Goal: Transaction & Acquisition: Purchase product/service

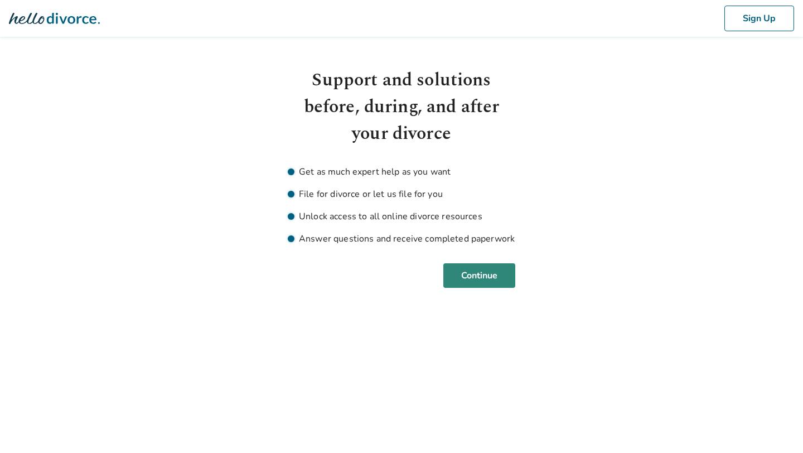
click at [473, 267] on button "Continue" at bounding box center [479, 275] width 72 height 25
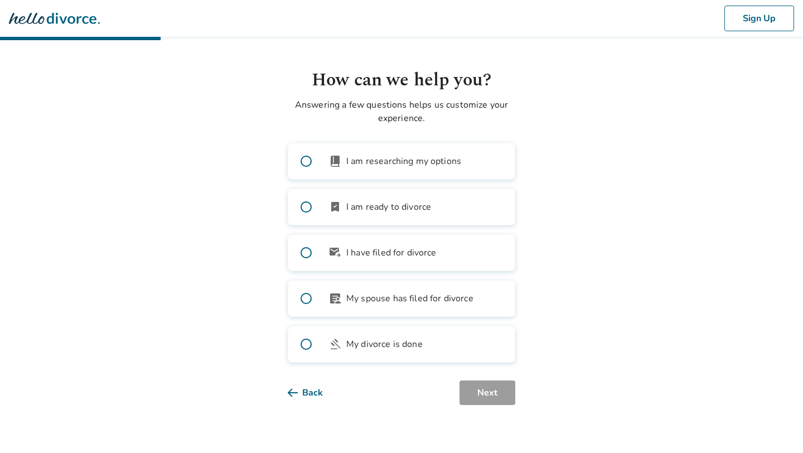
click at [398, 209] on span "I am ready to divorce" at bounding box center [388, 206] width 85 height 13
click at [503, 381] on button "Next" at bounding box center [488, 392] width 56 height 25
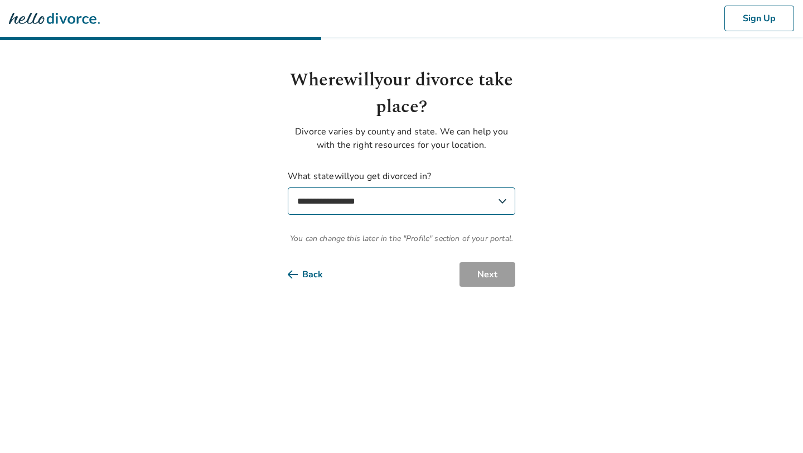
click at [467, 202] on select "**********" at bounding box center [402, 200] width 228 height 27
select select "**"
click at [288, 187] on select "**********" at bounding box center [402, 200] width 228 height 27
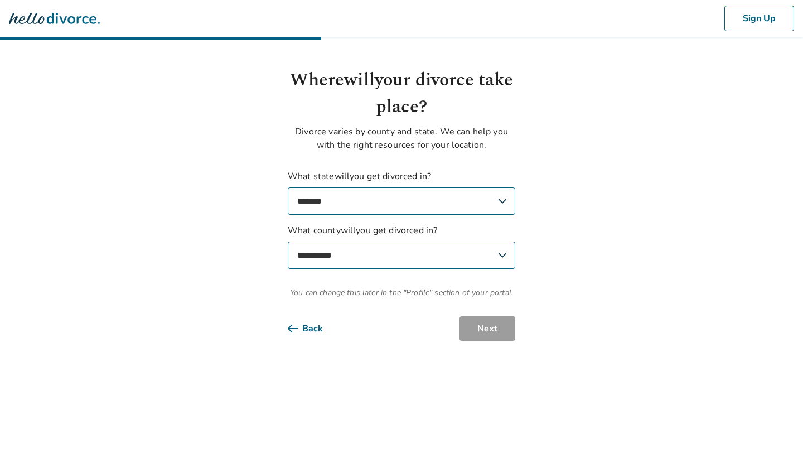
click at [418, 258] on select "**********" at bounding box center [402, 255] width 228 height 27
select select "********"
click at [288, 242] on select "**********" at bounding box center [402, 255] width 228 height 27
click at [491, 327] on button "Next" at bounding box center [488, 328] width 56 height 25
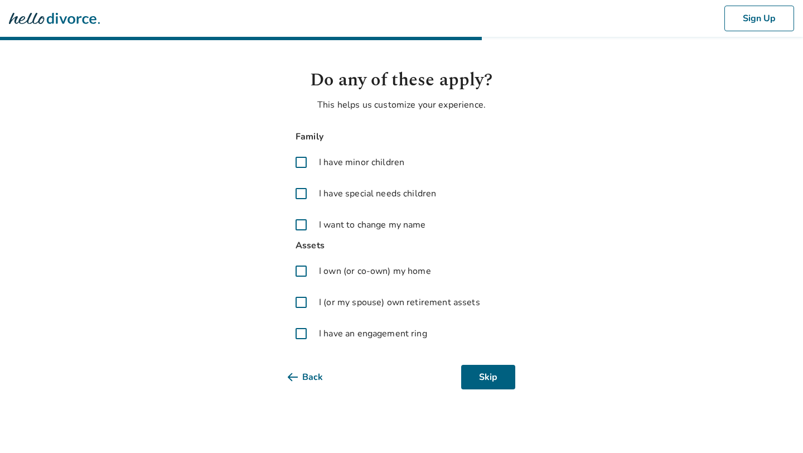
click at [359, 163] on span "I have minor children" at bounding box center [361, 162] width 85 height 13
click at [358, 163] on span "I have minor children" at bounding box center [361, 162] width 85 height 13
click at [485, 372] on button "Skip" at bounding box center [488, 377] width 54 height 25
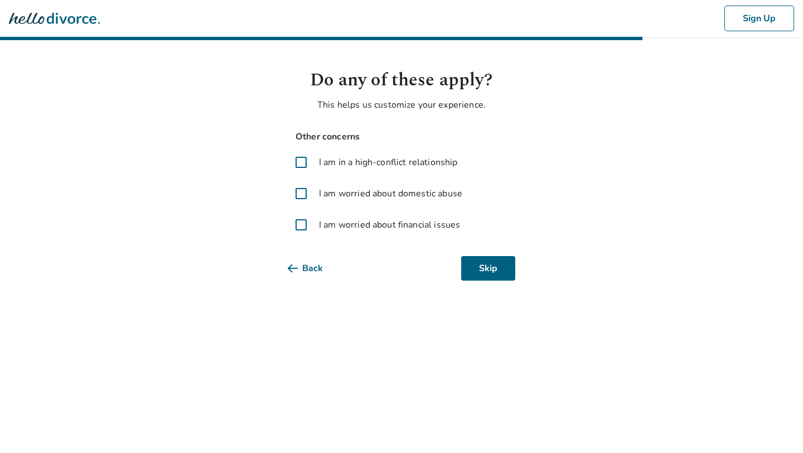
click at [482, 286] on html "Sign Up Do any of these apply? This helps us customize your experience. Other c…" at bounding box center [401, 153] width 803 height 307
click at [490, 266] on button "Skip" at bounding box center [488, 268] width 54 height 25
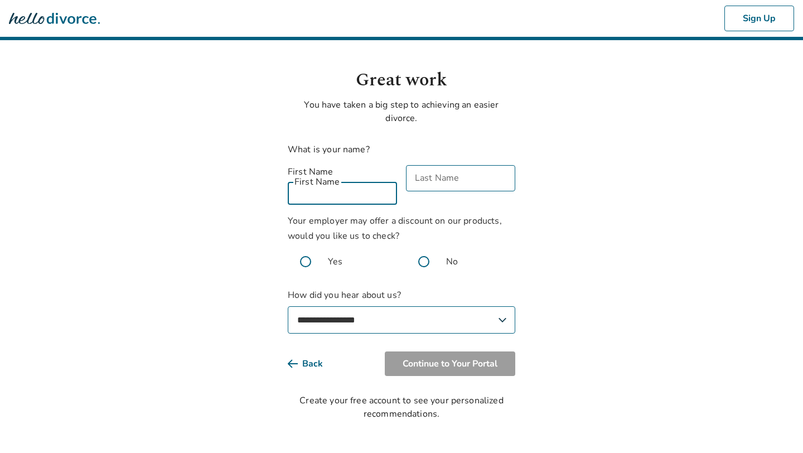
click at [363, 178] on input "First Name" at bounding box center [342, 191] width 109 height 26
type input "*****"
click at [432, 184] on input "Last Name" at bounding box center [460, 178] width 109 height 26
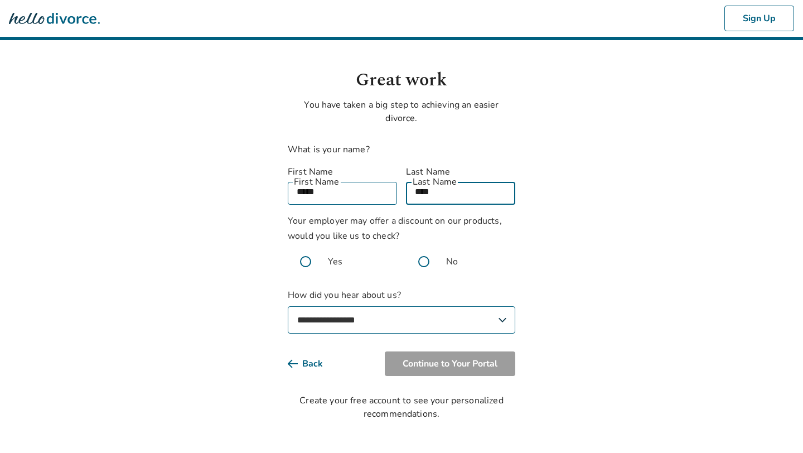
type input "****"
click at [623, 176] on body "**********" at bounding box center [401, 210] width 803 height 421
click at [425, 249] on span at bounding box center [424, 262] width 36 height 36
click at [388, 306] on select "**********" at bounding box center [402, 319] width 228 height 27
select select "**********"
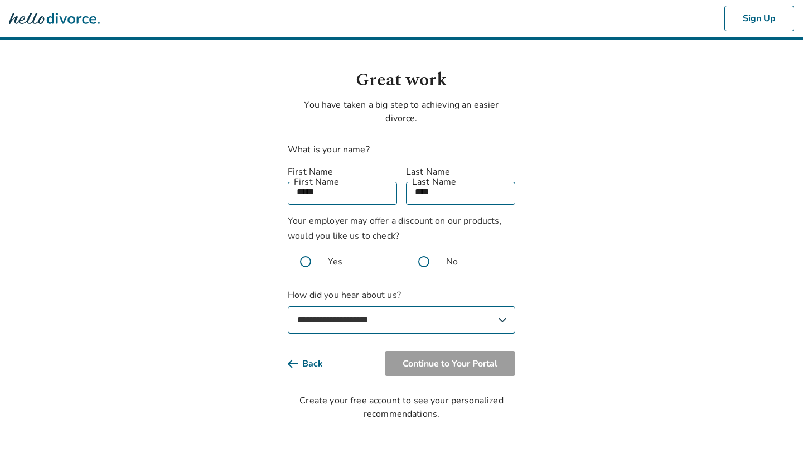
click at [288, 306] on select "**********" at bounding box center [402, 319] width 228 height 27
click at [456, 366] on div "**********" at bounding box center [402, 244] width 228 height 354
click at [467, 355] on button "Continue to Your Portal" at bounding box center [450, 363] width 131 height 25
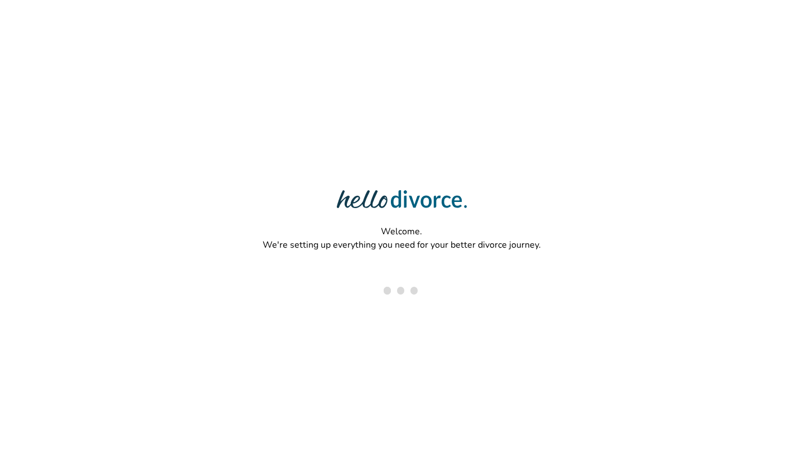
click at [484, 351] on div "Welcome. We're setting up everything you need for your better divorce journey." at bounding box center [401, 190] width 803 height 380
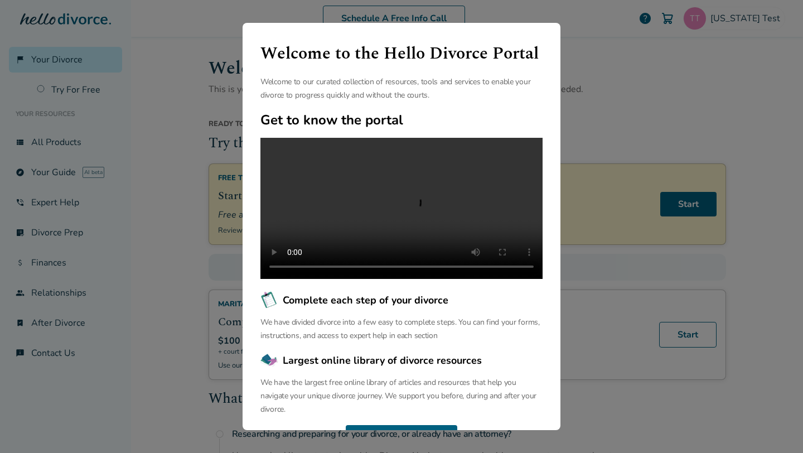
click at [604, 110] on div "Welcome to the Hello Divorce Portal Welcome to our curated collection of resour…" at bounding box center [401, 226] width 803 height 453
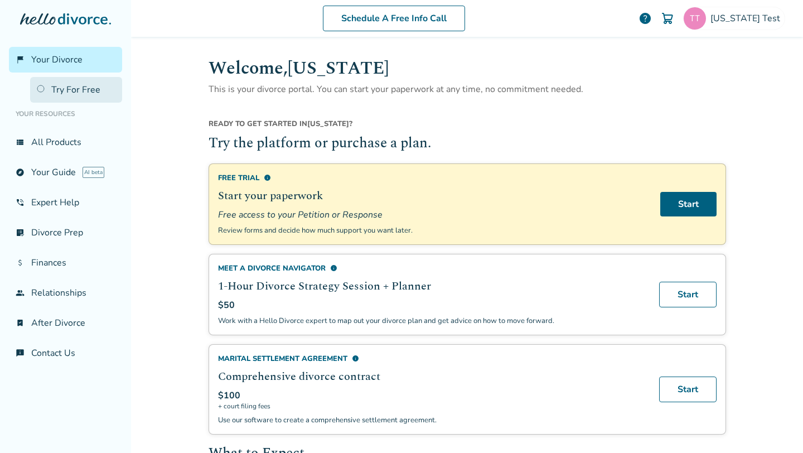
click at [78, 89] on link "Try For Free" at bounding box center [76, 90] width 92 height 26
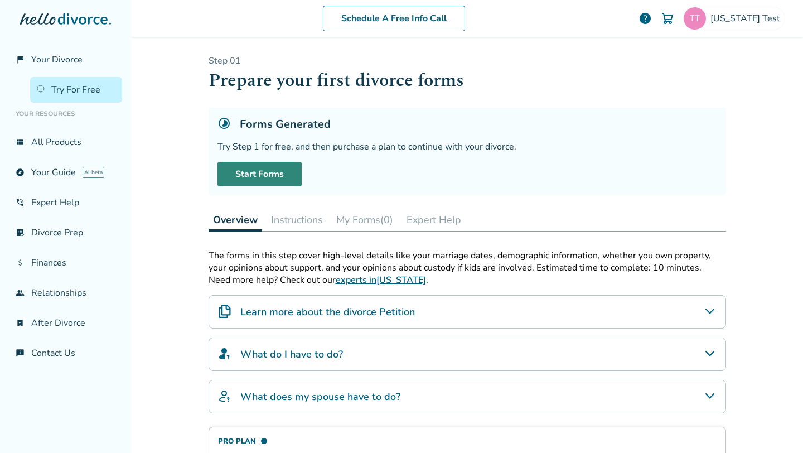
click at [267, 176] on link "Start Forms" at bounding box center [260, 174] width 84 height 25
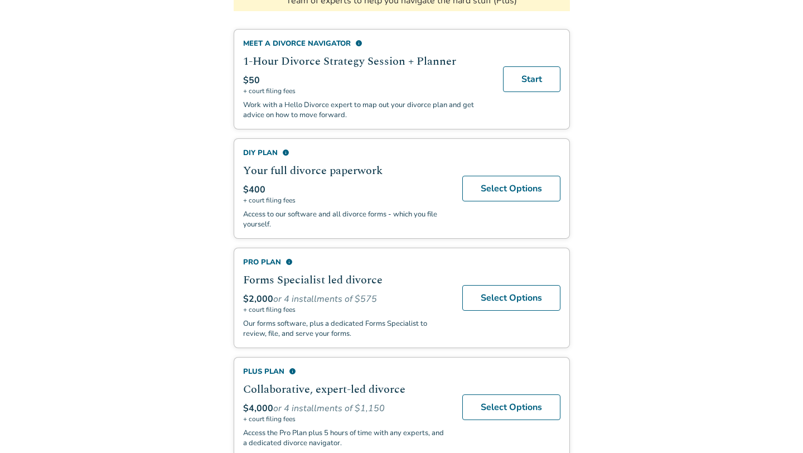
scroll to position [268, 0]
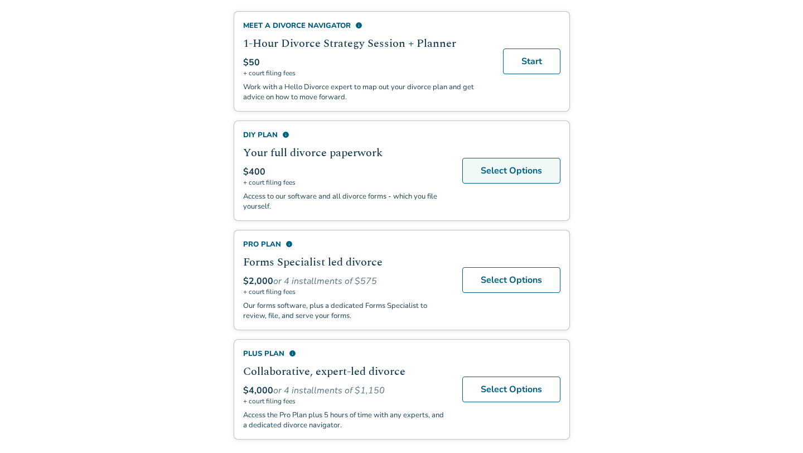
click at [494, 167] on link "Select Options" at bounding box center [511, 171] width 98 height 26
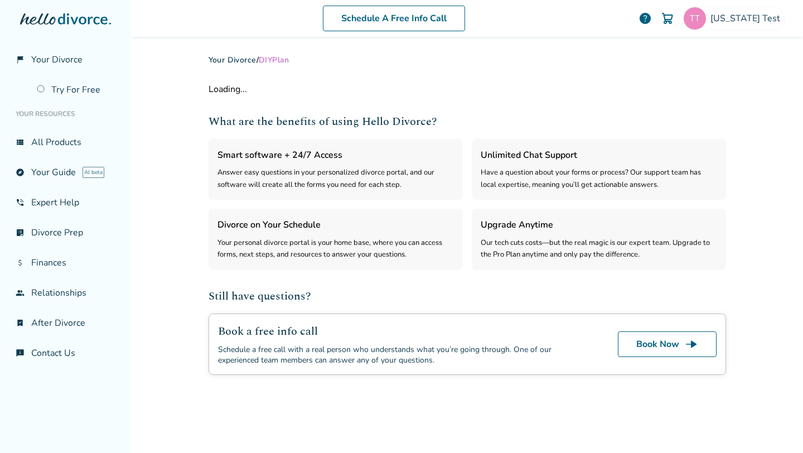
select select "***"
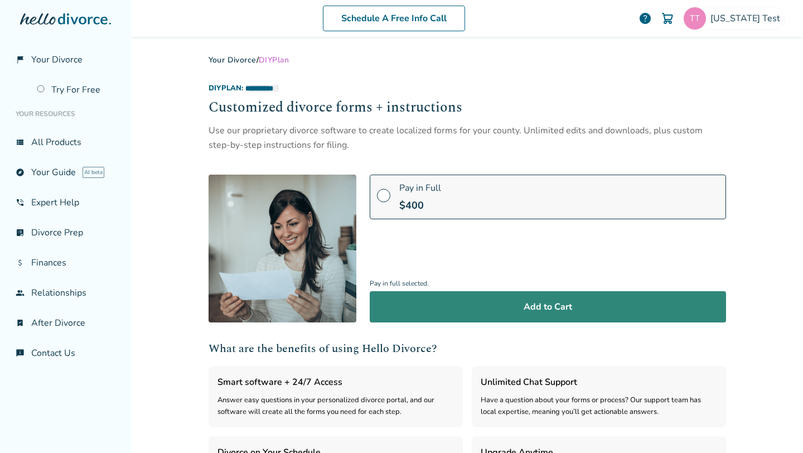
click at [486, 310] on button "Add to Cart" at bounding box center [548, 306] width 356 height 31
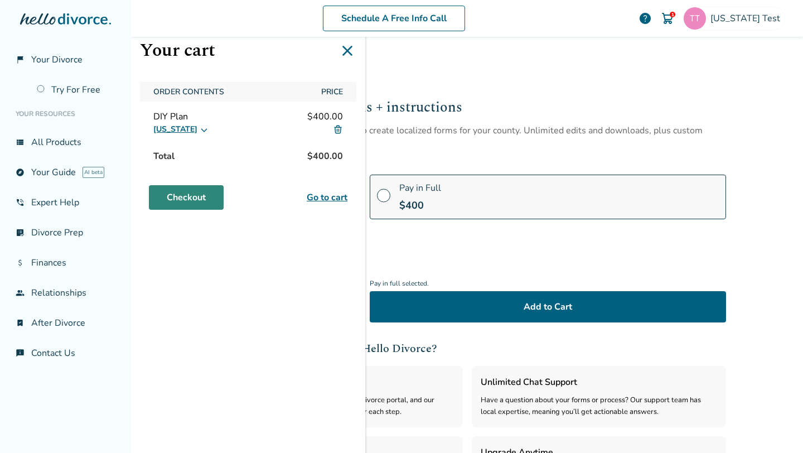
click at [196, 195] on link "Checkout" at bounding box center [186, 197] width 75 height 25
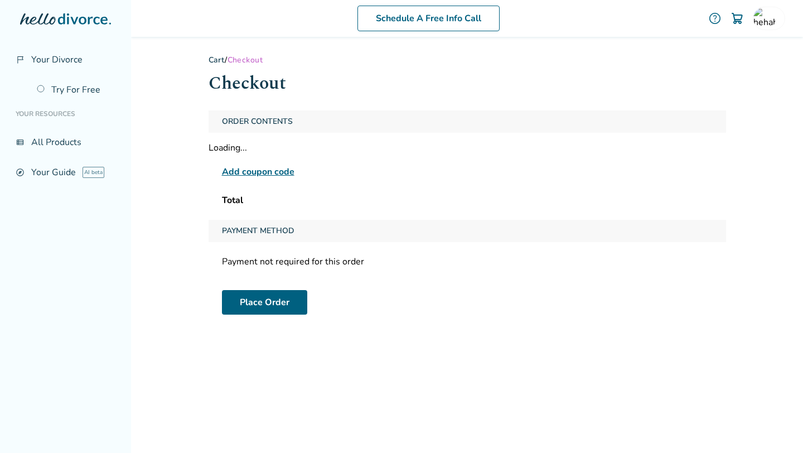
click at [266, 172] on span "Add coupon code" at bounding box center [258, 171] width 73 height 13
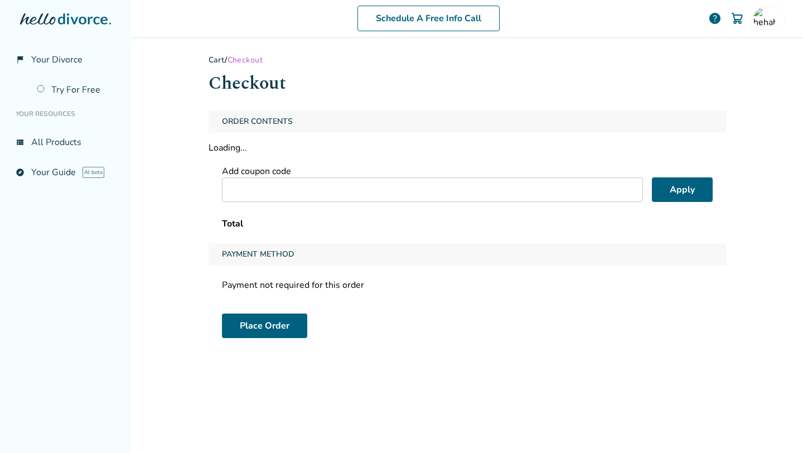
click at [291, 185] on input "text" at bounding box center [432, 189] width 421 height 25
paste input "**********"
type input "**********"
click at [683, 185] on button "Apply" at bounding box center [682, 189] width 61 height 25
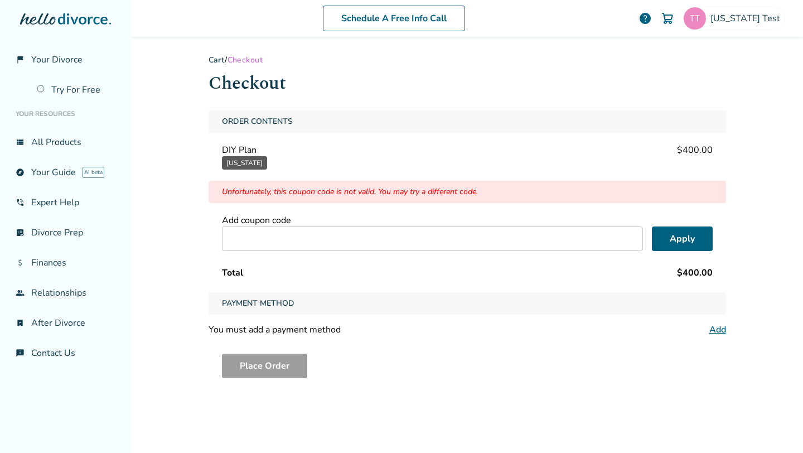
click at [299, 230] on input "text" at bounding box center [432, 238] width 421 height 25
paste input "**********"
type input "**********"
click at [665, 238] on button "Apply" at bounding box center [682, 238] width 61 height 25
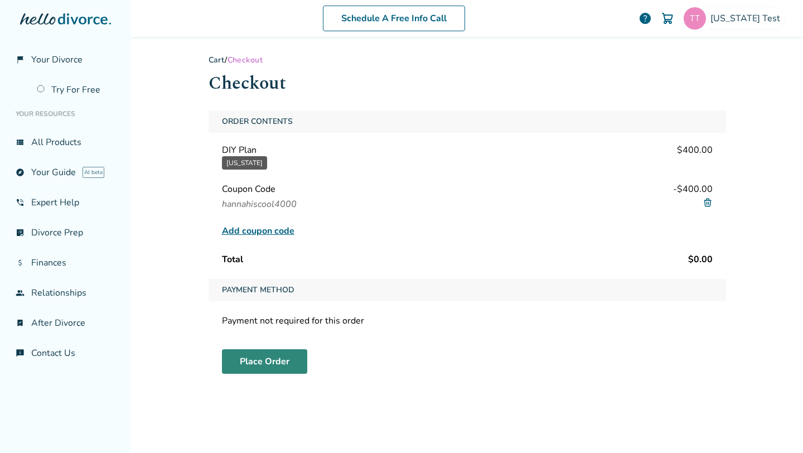
click at [253, 353] on button "Place Order" at bounding box center [264, 361] width 85 height 25
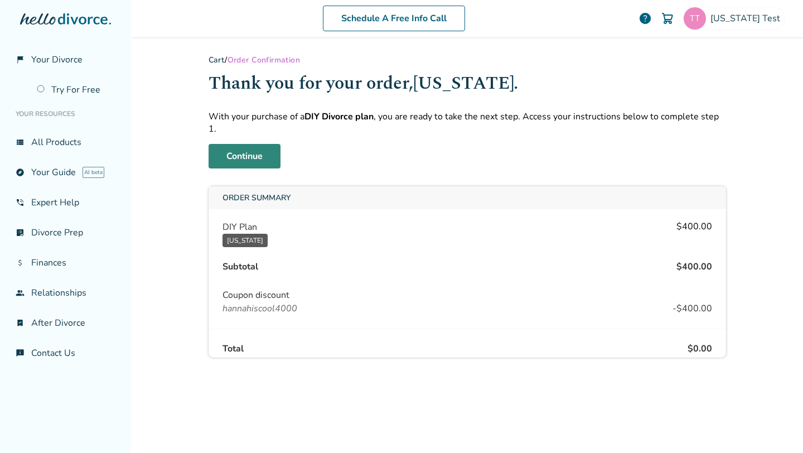
click at [237, 144] on link "Continue" at bounding box center [245, 156] width 72 height 25
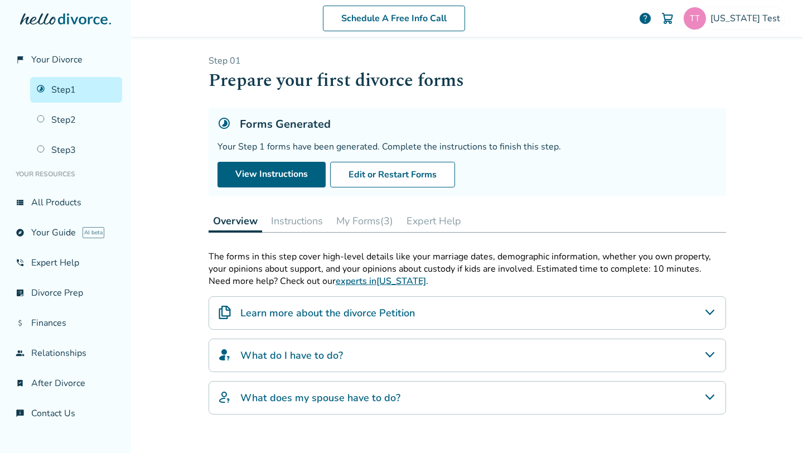
click at [187, 197] on div "Schedule A Free Info Call Texas Test help Schedule A Free Call Texas Test hehab…" at bounding box center [467, 226] width 672 height 453
click at [275, 175] on link "View Instructions" at bounding box center [272, 175] width 108 height 26
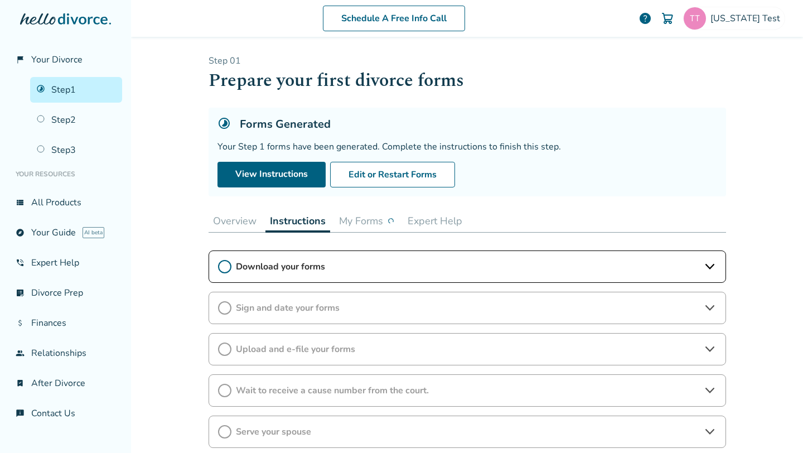
click at [484, 270] on span "Download your forms" at bounding box center [467, 266] width 463 height 12
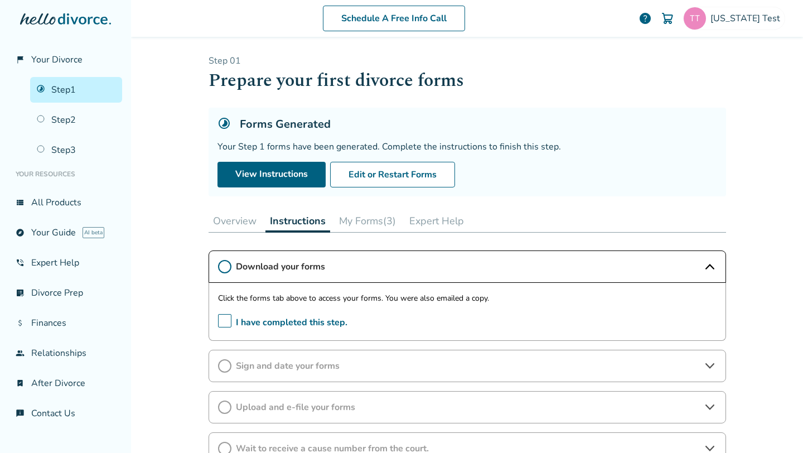
click at [306, 317] on span "I have completed this step." at bounding box center [282, 322] width 129 height 17
click at [292, 366] on span "Sign and date your forms" at bounding box center [467, 366] width 463 height 12
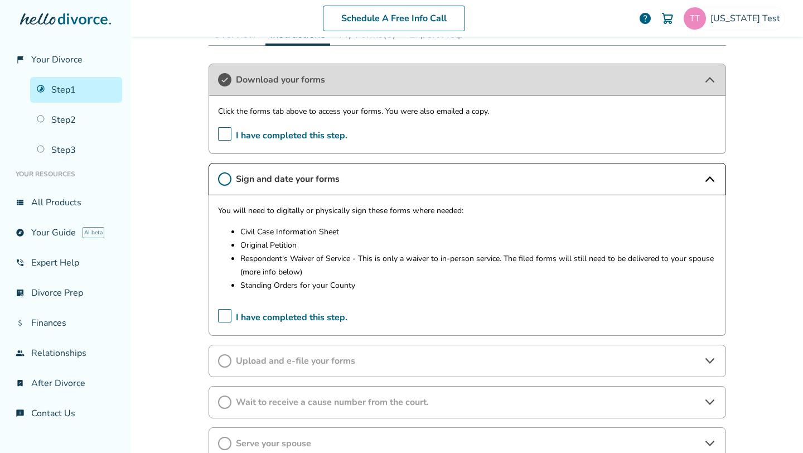
scroll to position [186, 0]
click at [232, 318] on span "I have completed this step." at bounding box center [282, 318] width 129 height 17
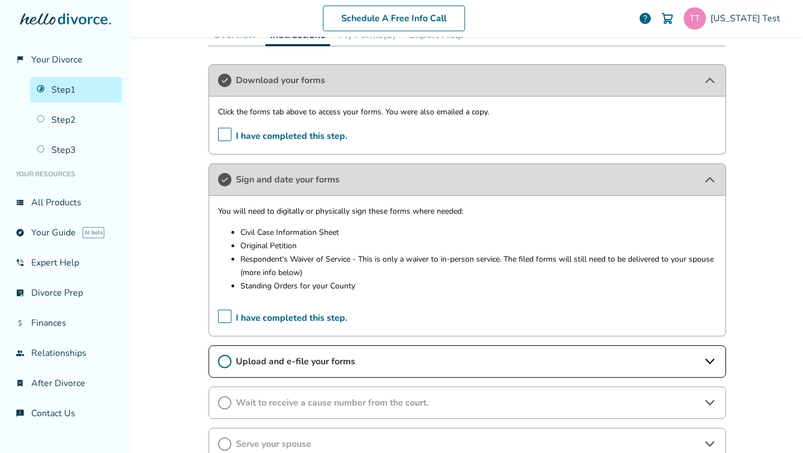
click at [242, 355] on div "Upload and e-file your forms" at bounding box center [468, 361] width 518 height 32
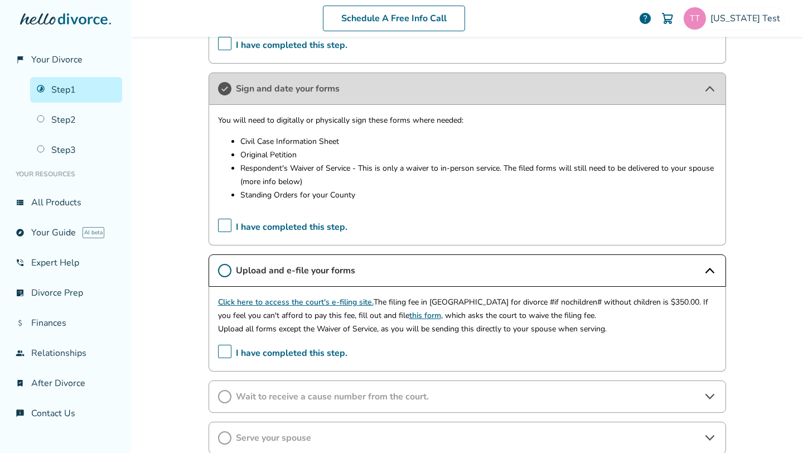
click at [226, 348] on span "I have completed this step." at bounding box center [282, 353] width 129 height 17
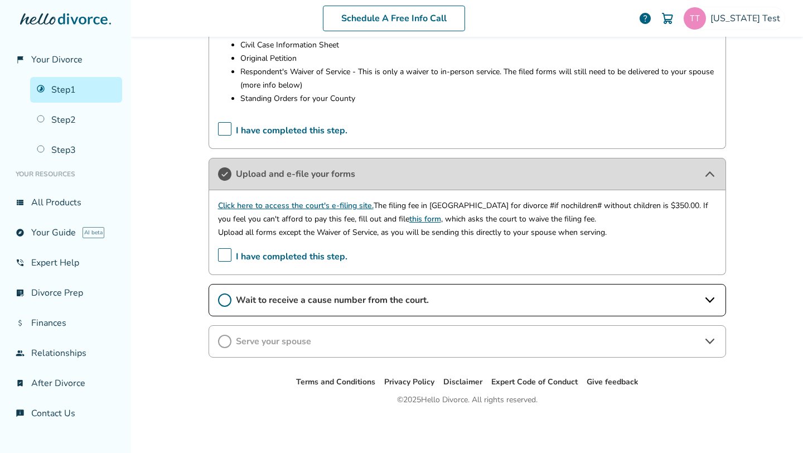
scroll to position [373, 0]
click at [291, 281] on div "Download your forms Click the forms tab above to access your forms. You were al…" at bounding box center [468, 117] width 518 height 481
click at [288, 308] on div "Wait to receive a cause number from the court." at bounding box center [468, 300] width 518 height 32
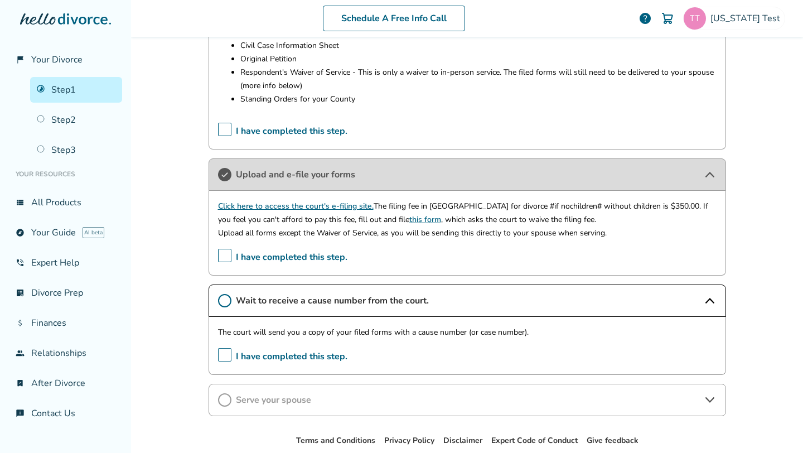
click at [231, 351] on span "I have completed this step." at bounding box center [282, 356] width 129 height 17
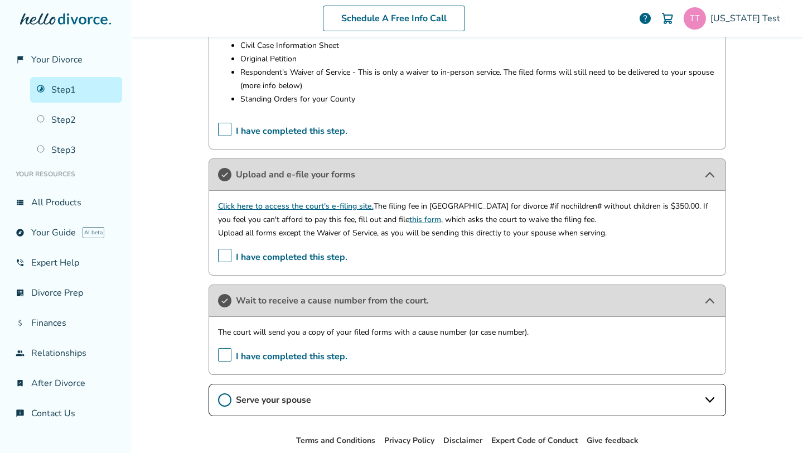
click at [233, 404] on div "Serve your spouse" at bounding box center [468, 400] width 518 height 32
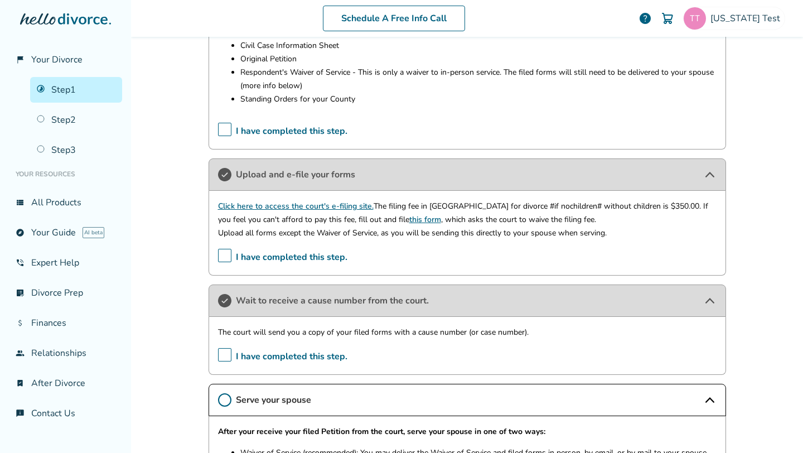
scroll to position [513, 0]
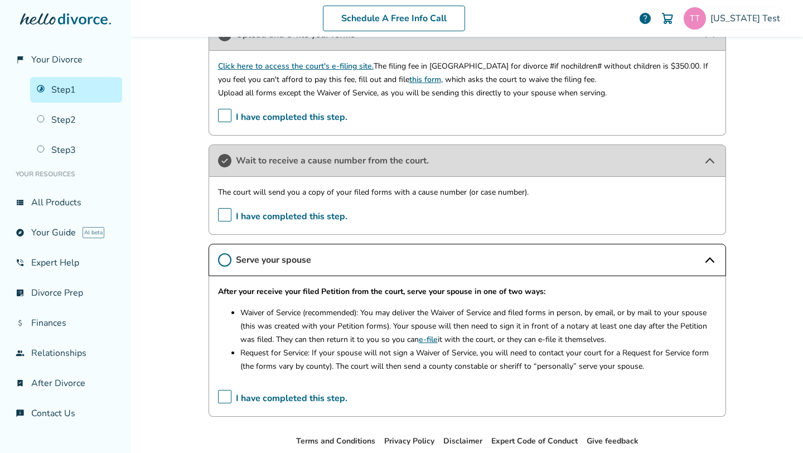
click at [240, 406] on span "I have completed this step." at bounding box center [282, 398] width 129 height 17
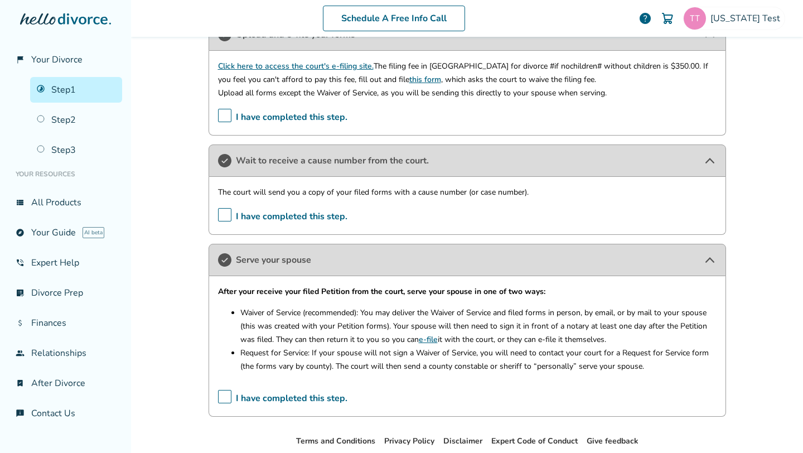
click at [246, 400] on span "I have completed this step." at bounding box center [282, 398] width 129 height 17
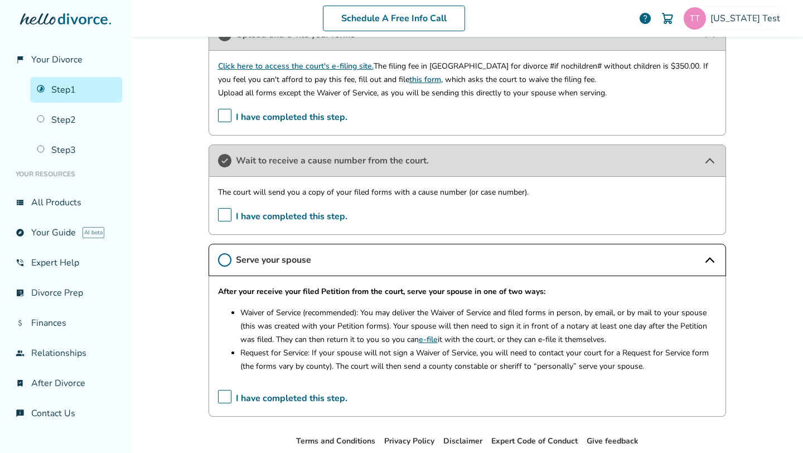
click at [246, 400] on span "I have completed this step." at bounding box center [282, 398] width 129 height 17
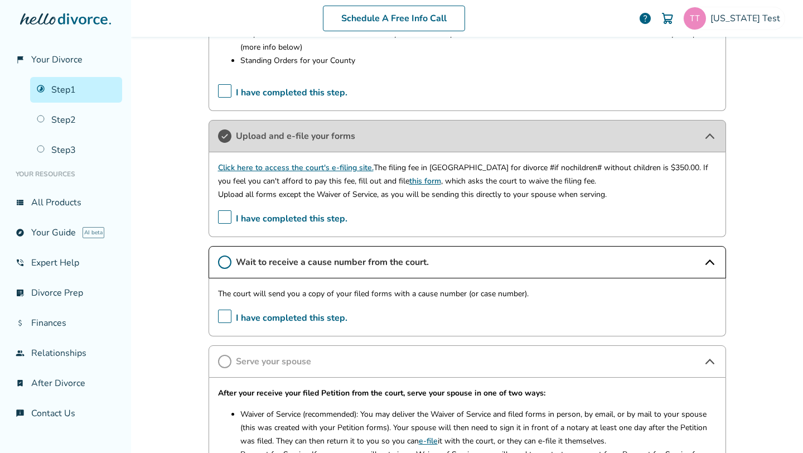
scroll to position [437, 0]
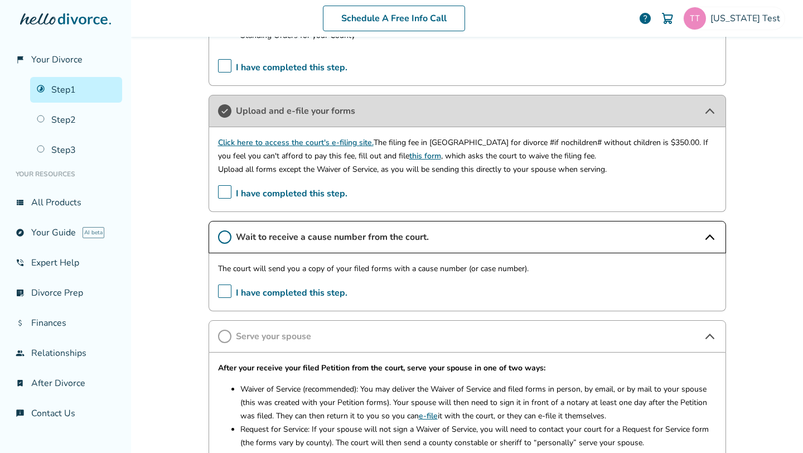
click at [268, 292] on span "I have completed this step." at bounding box center [282, 292] width 129 height 17
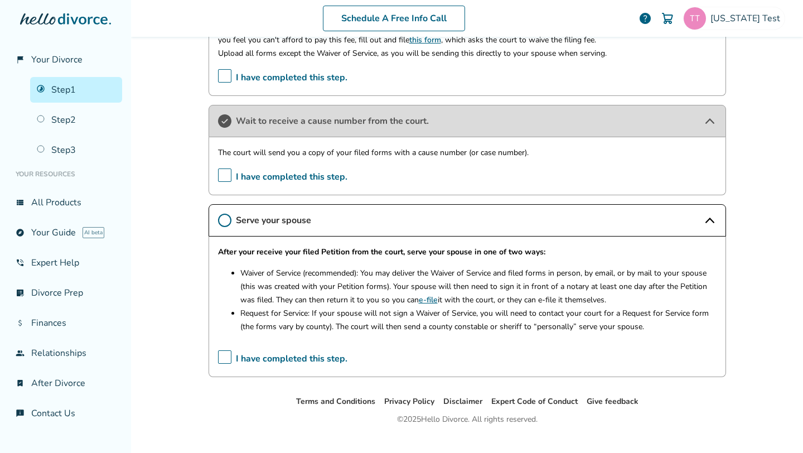
scroll to position [572, 0]
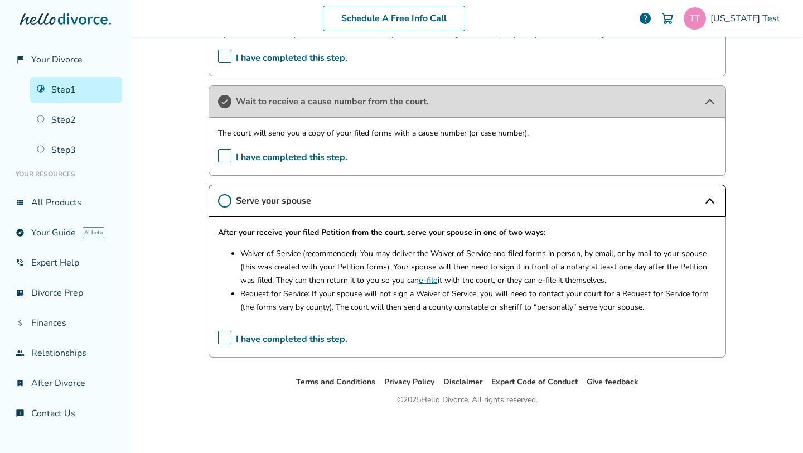
click at [253, 340] on span "I have completed this step." at bounding box center [282, 339] width 129 height 17
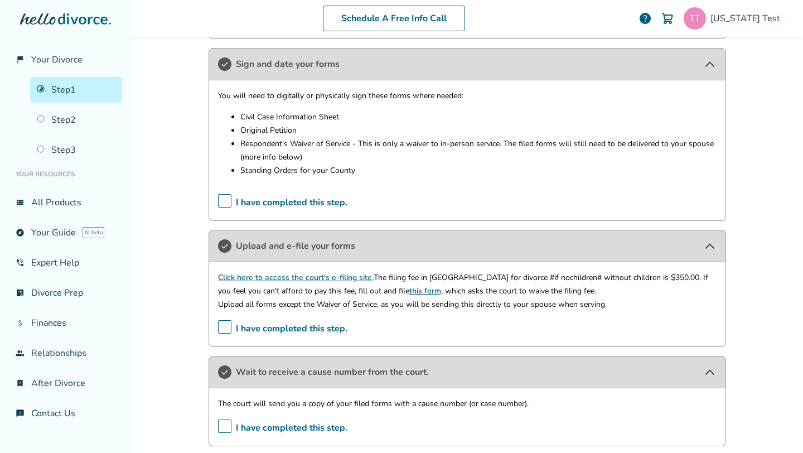
scroll to position [0, 0]
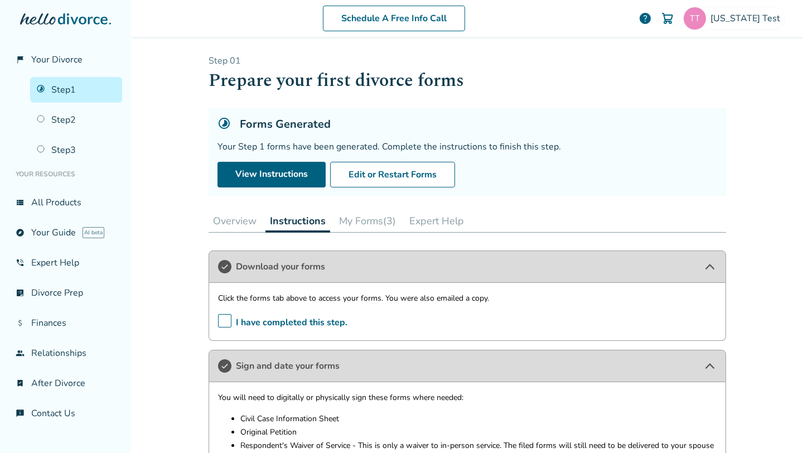
click at [226, 215] on button "Overview" at bounding box center [235, 221] width 52 height 22
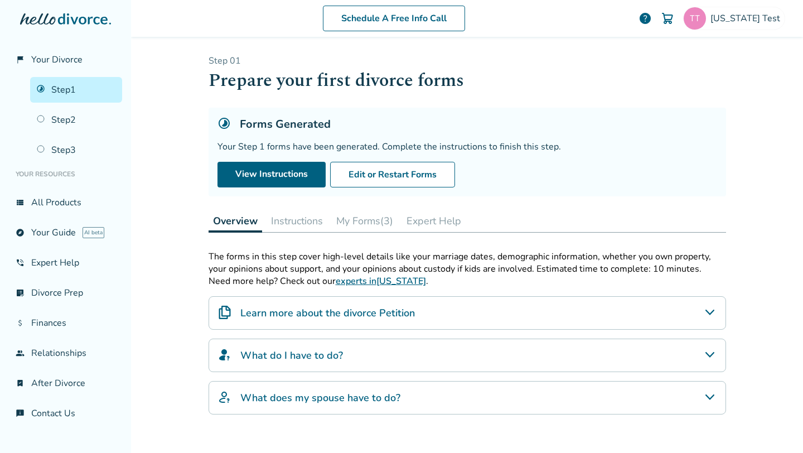
click at [302, 217] on button "Instructions" at bounding box center [297, 221] width 61 height 22
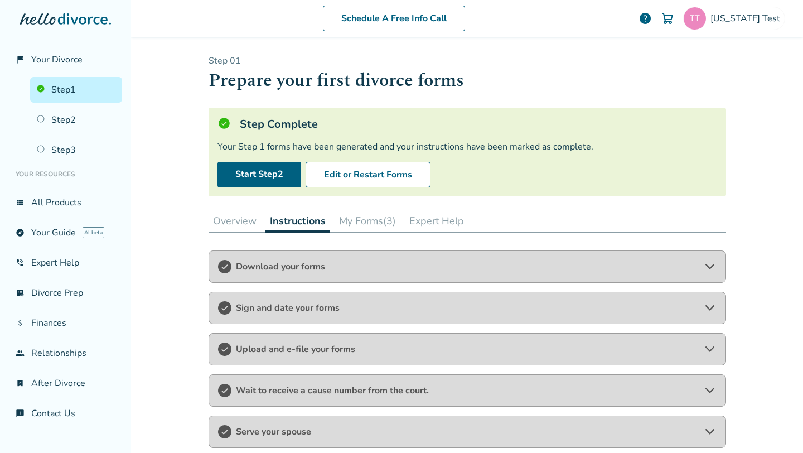
click at [250, 218] on button "Overview" at bounding box center [235, 221] width 52 height 22
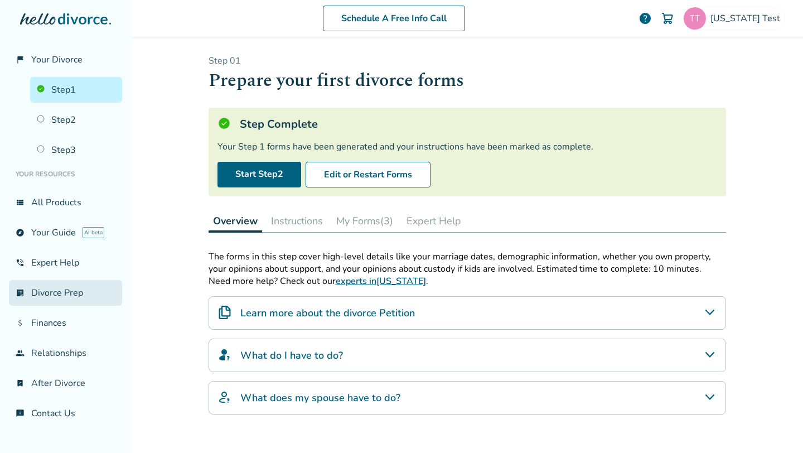
click at [65, 295] on link "list_alt_check Divorce Prep" at bounding box center [65, 293] width 113 height 26
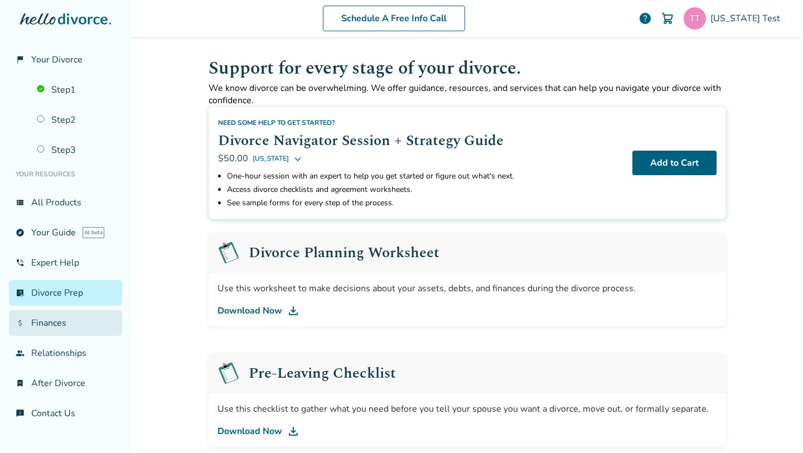
click at [67, 317] on link "attach_money Finances" at bounding box center [65, 323] width 113 height 26
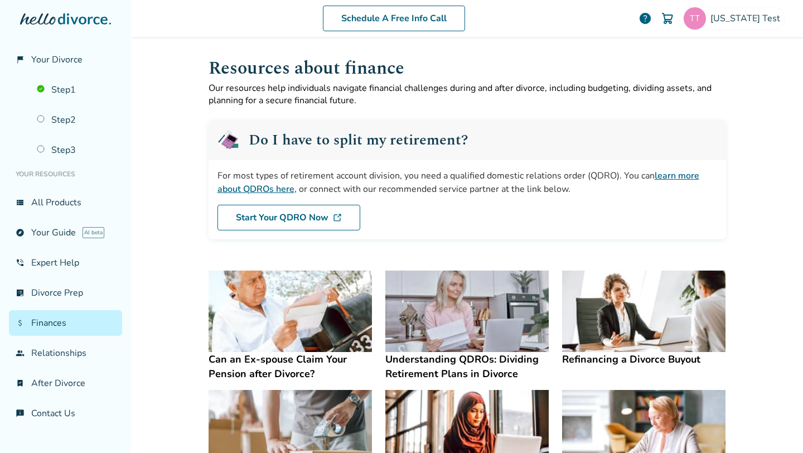
click at [732, 6] on div "Schedule A Free Info Call Texas Test help" at bounding box center [467, 19] width 654 height 44
click at [732, 9] on div "[US_STATE] Test" at bounding box center [734, 18] width 102 height 23
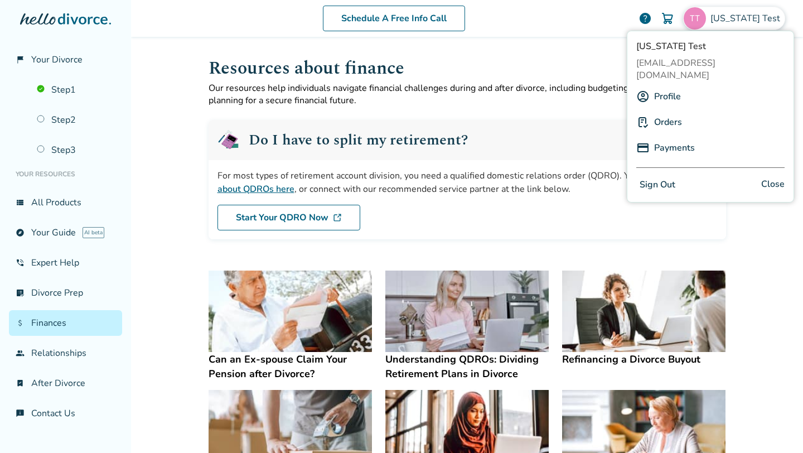
click at [669, 86] on link "Profile" at bounding box center [667, 96] width 27 height 21
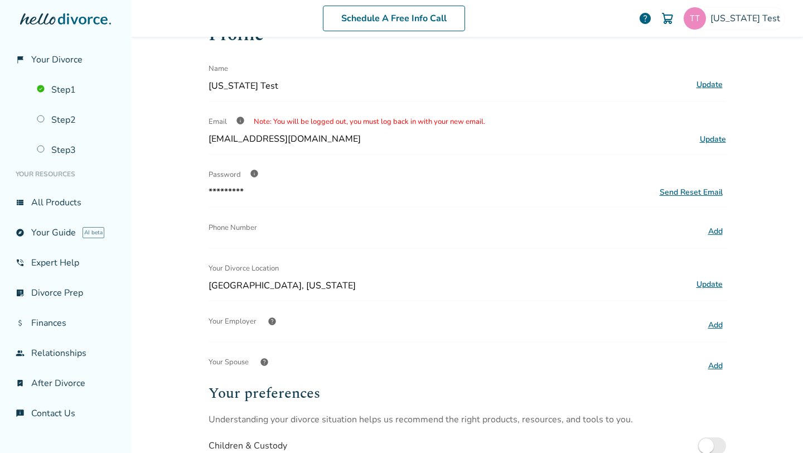
scroll to position [41, 0]
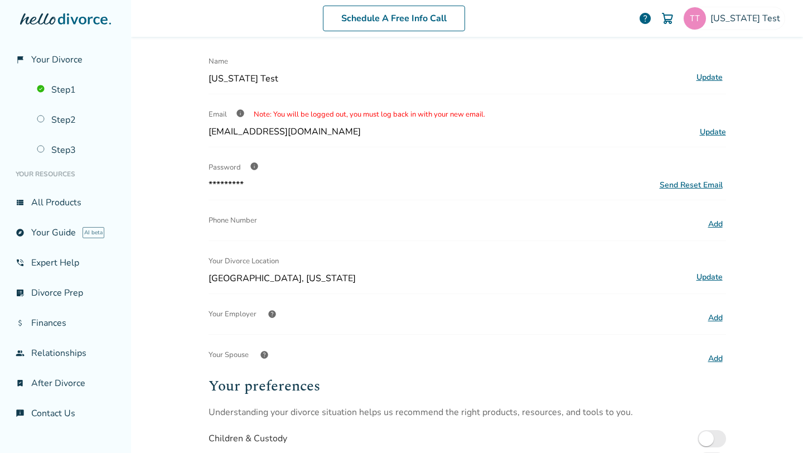
click at [237, 234] on div "Profile Name Texas Test Update Email info Note: You will be logged out, you mus…" at bounding box center [468, 299] width 518 height 570
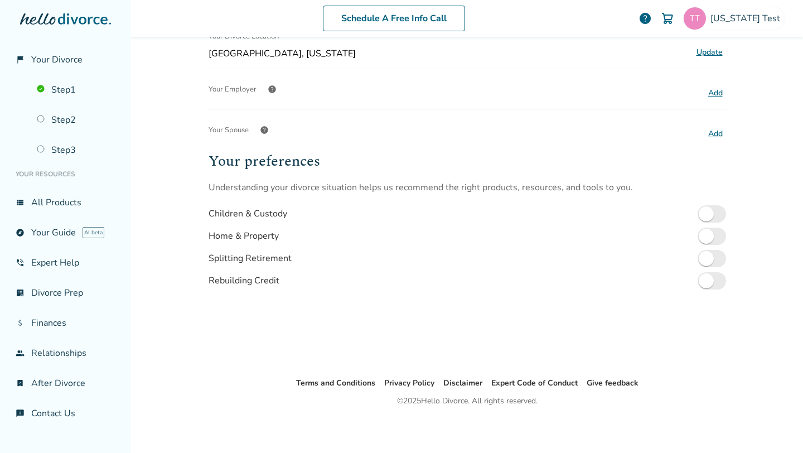
scroll to position [0, 0]
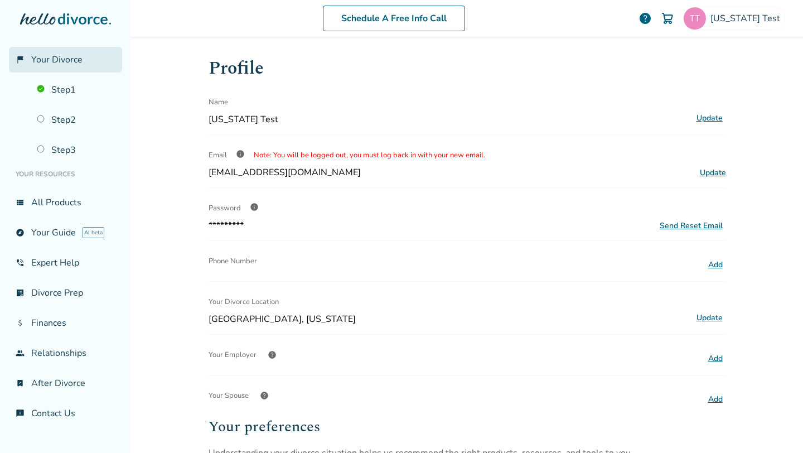
click at [64, 57] on span "Your Divorce" at bounding box center [56, 60] width 51 height 12
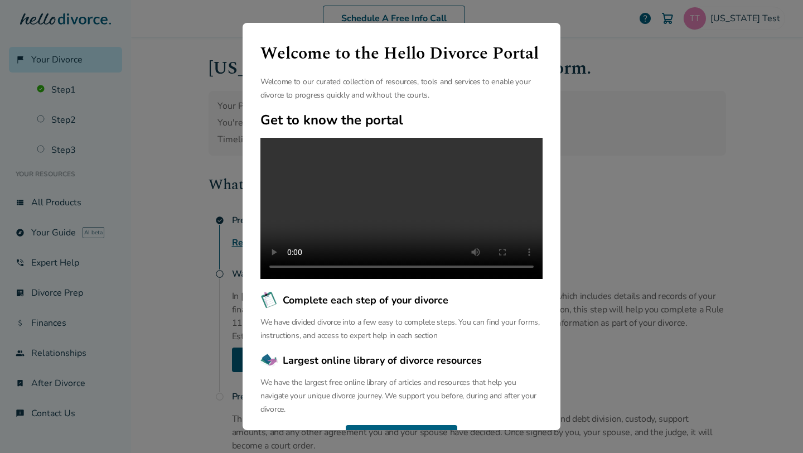
click at [173, 292] on div "Welcome to the Hello Divorce Portal Welcome to our curated collection of resour…" at bounding box center [401, 226] width 803 height 453
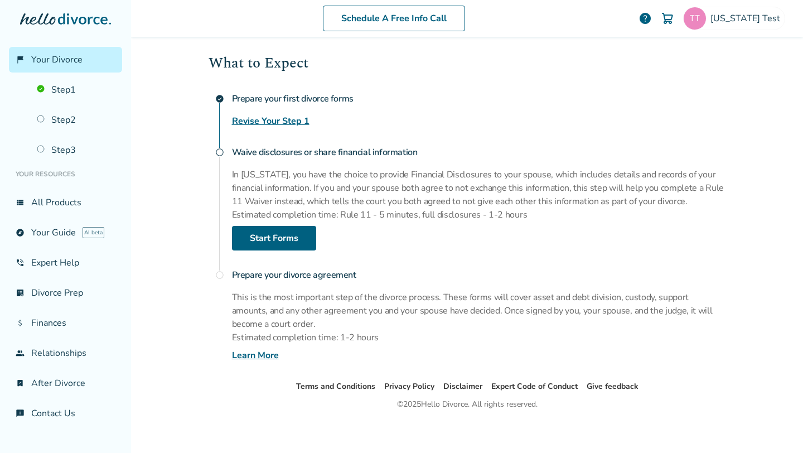
scroll to position [126, 0]
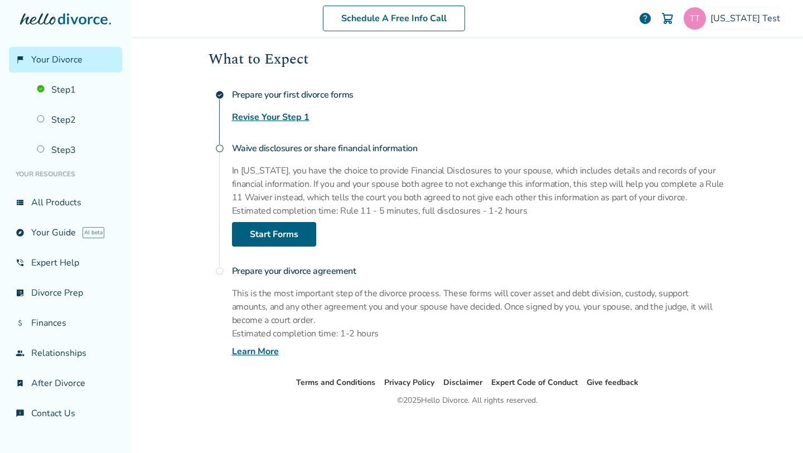
click at [260, 350] on link "Learn More" at bounding box center [255, 351] width 47 height 13
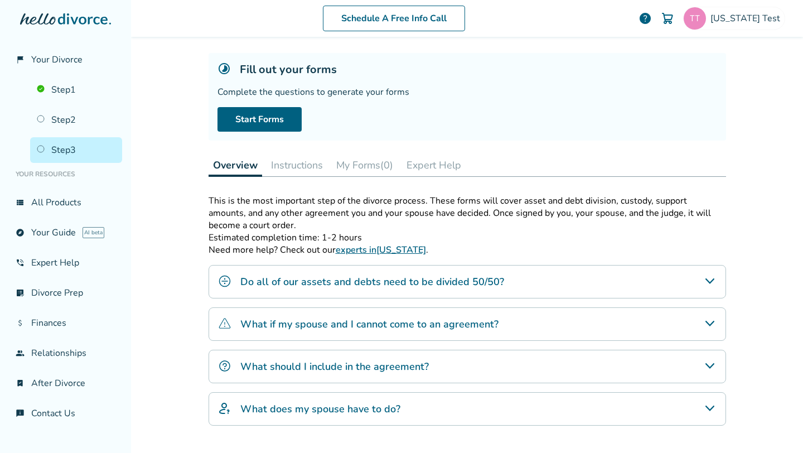
click at [438, 168] on button "Expert Help" at bounding box center [434, 165] width 64 height 22
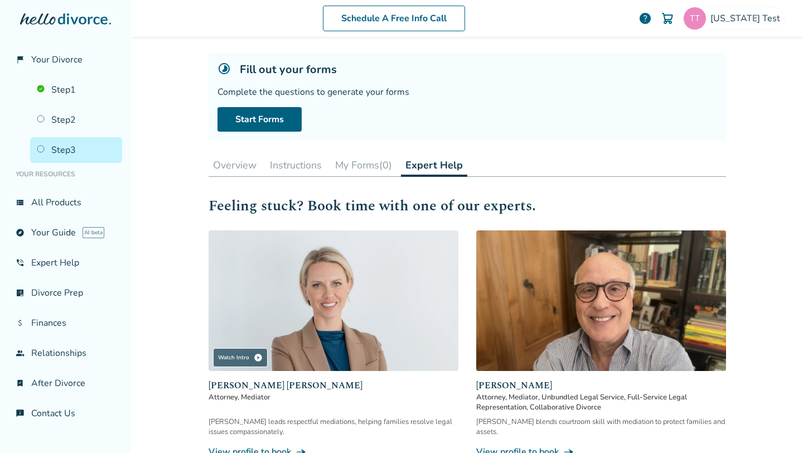
click at [240, 165] on button "Overview" at bounding box center [235, 165] width 52 height 22
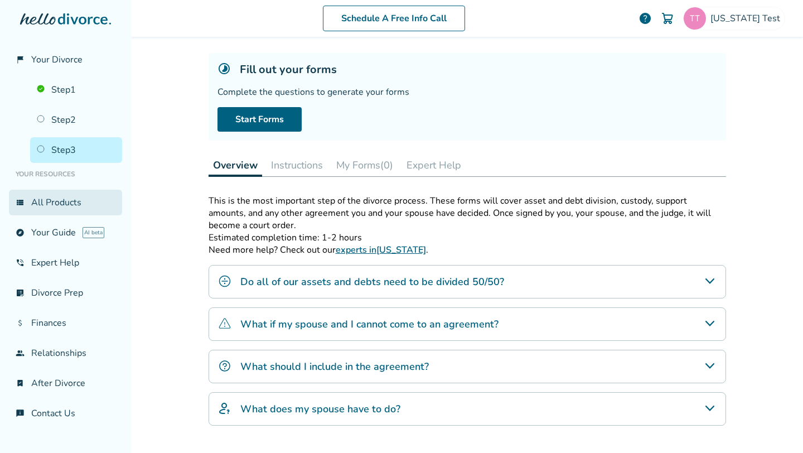
click at [53, 202] on link "view_list All Products" at bounding box center [65, 203] width 113 height 26
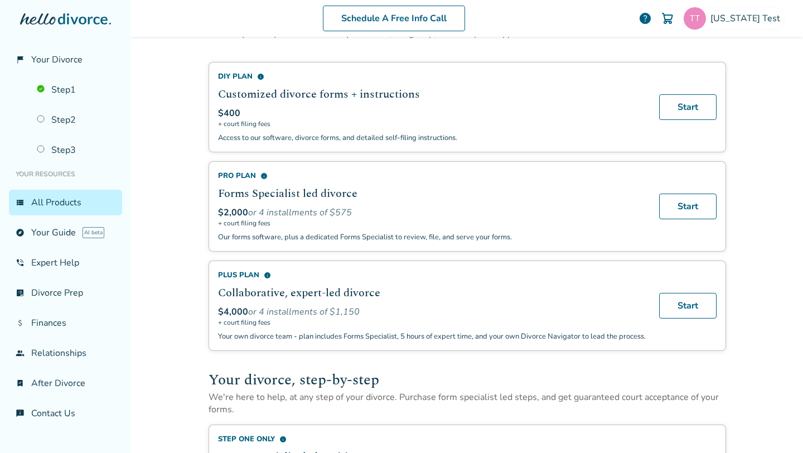
click at [186, 235] on div "Schedule A Free Info Call Texas Test help Schedule A Free Call Texas Test hehab…" at bounding box center [467, 226] width 672 height 453
click at [22, 233] on span "explore" at bounding box center [20, 232] width 9 height 9
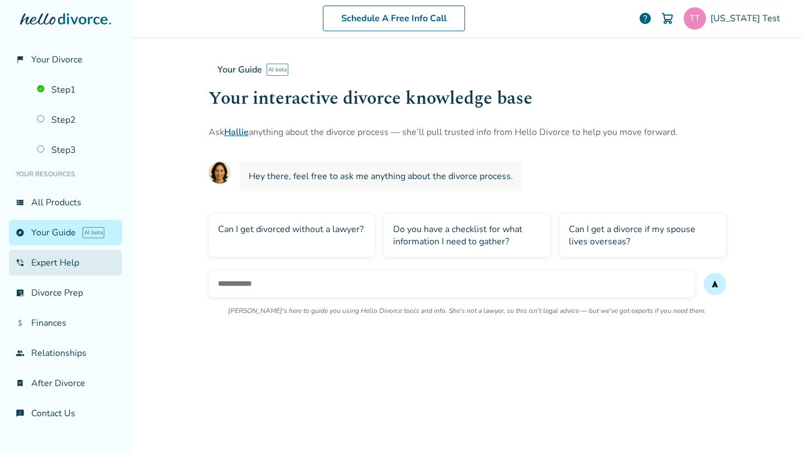
click at [58, 266] on link "phone_in_talk Expert Help" at bounding box center [65, 263] width 113 height 26
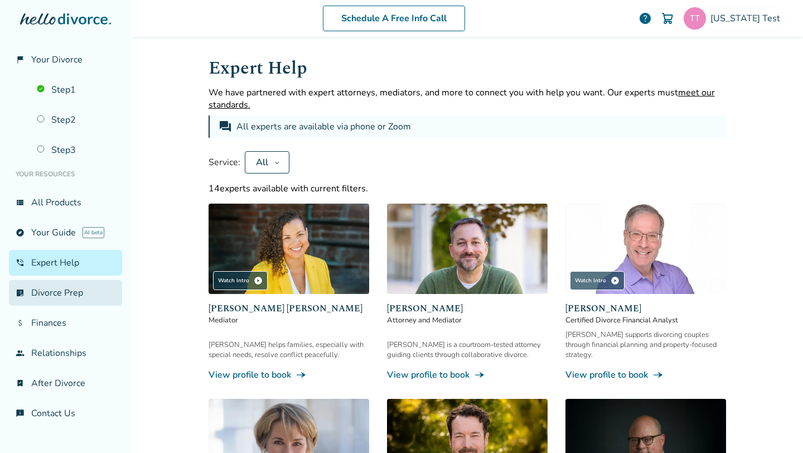
click at [72, 286] on link "list_alt_check Divorce Prep" at bounding box center [65, 293] width 113 height 26
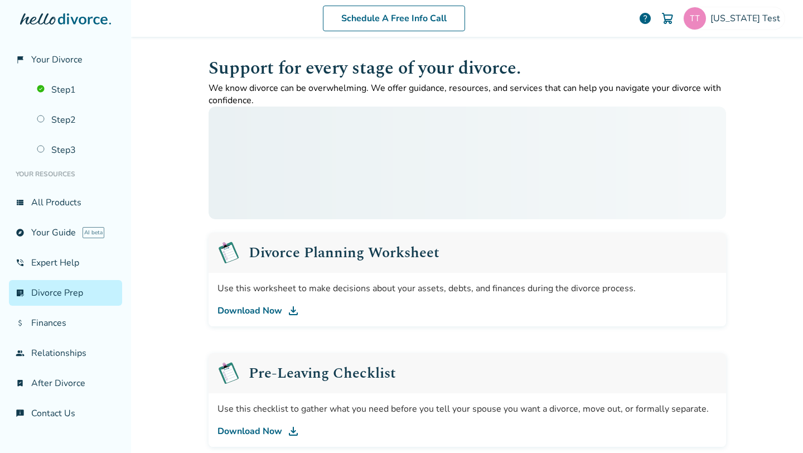
click at [72, 286] on link "list_alt_check Divorce Prep" at bounding box center [65, 293] width 113 height 26
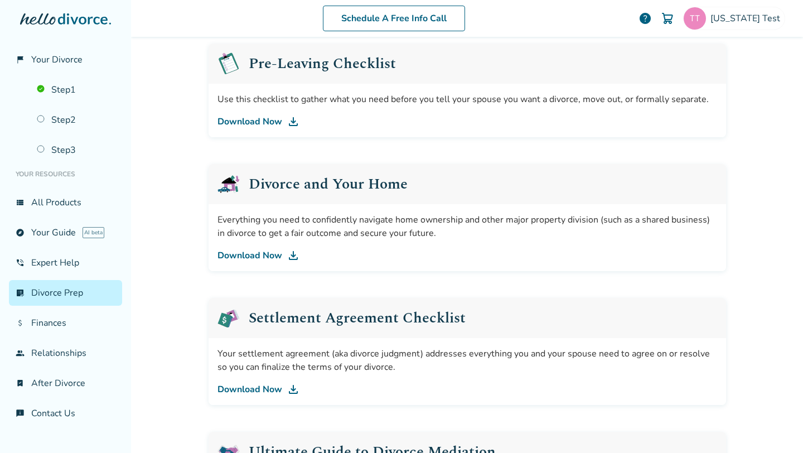
scroll to position [324, 0]
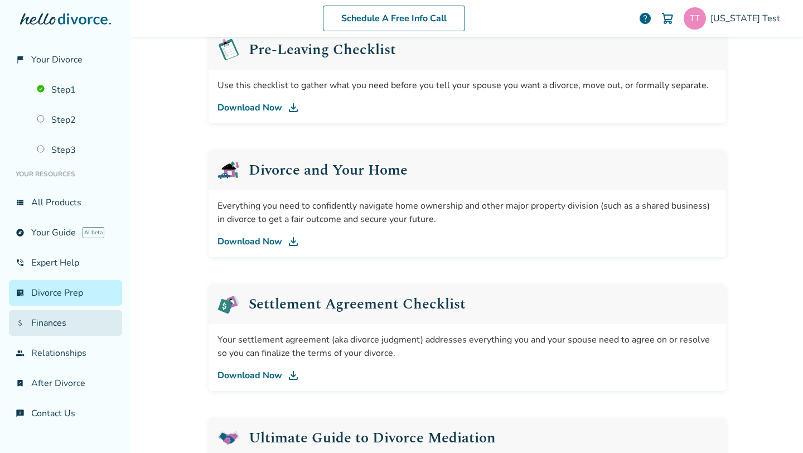
click at [72, 324] on link "attach_money Finances" at bounding box center [65, 323] width 113 height 26
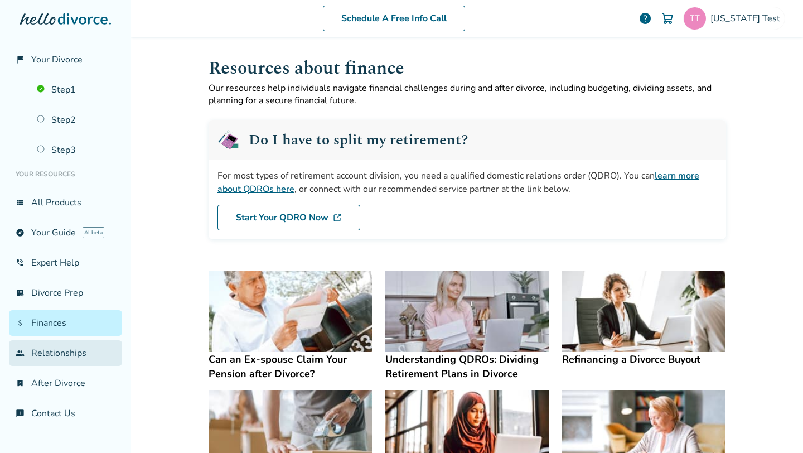
click at [70, 354] on link "group Relationships" at bounding box center [65, 353] width 113 height 26
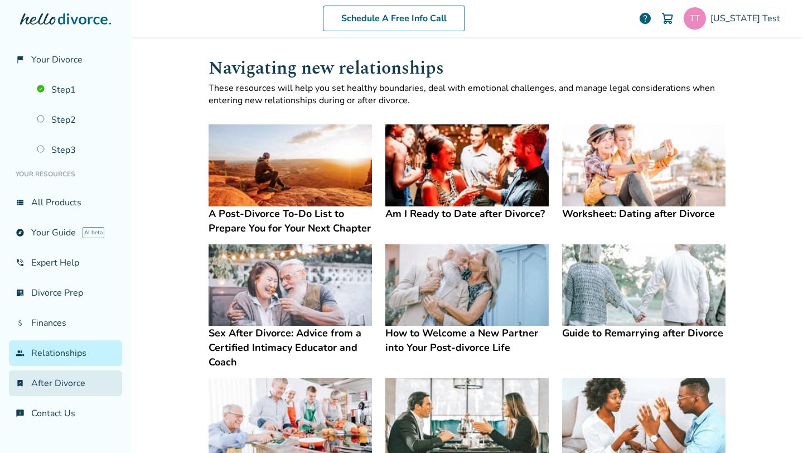
click at [63, 387] on link "bookmark_check After Divorce" at bounding box center [65, 383] width 113 height 26
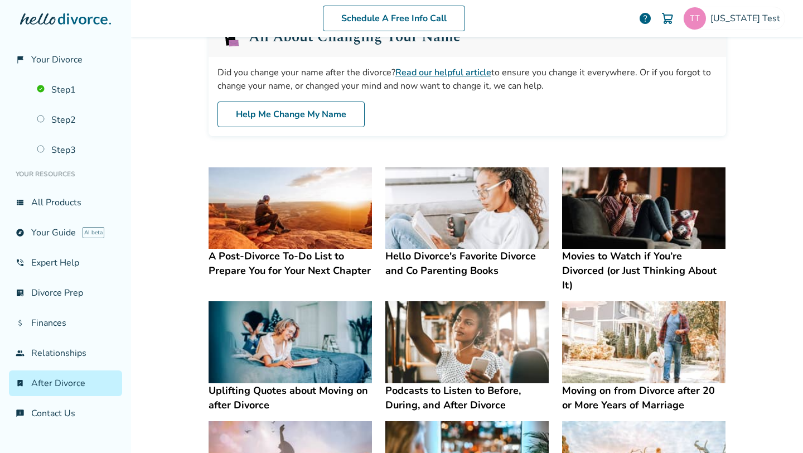
scroll to position [561, 0]
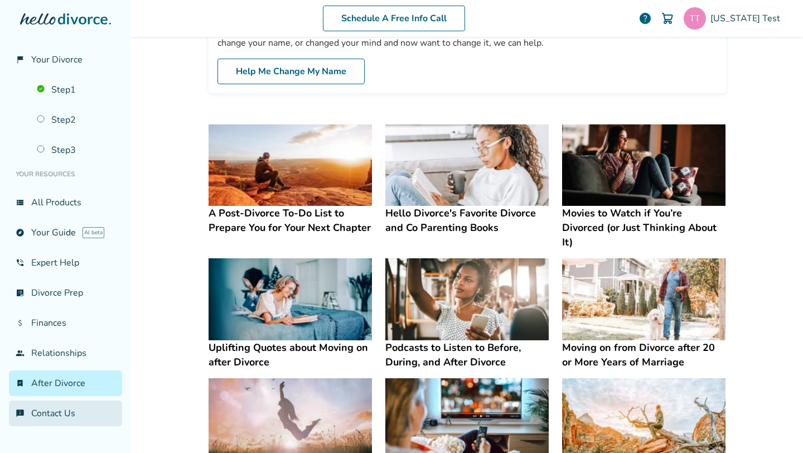
click at [69, 414] on link "chat_info Contact Us" at bounding box center [65, 413] width 113 height 26
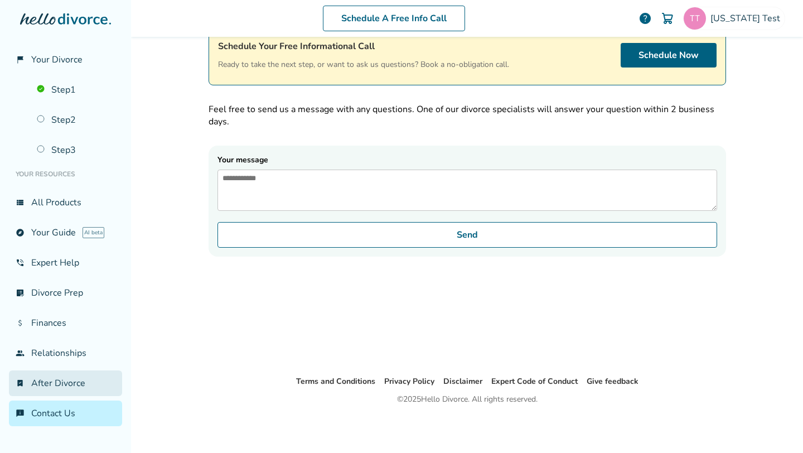
click at [81, 383] on link "bookmark_check After Divorce" at bounding box center [65, 383] width 113 height 26
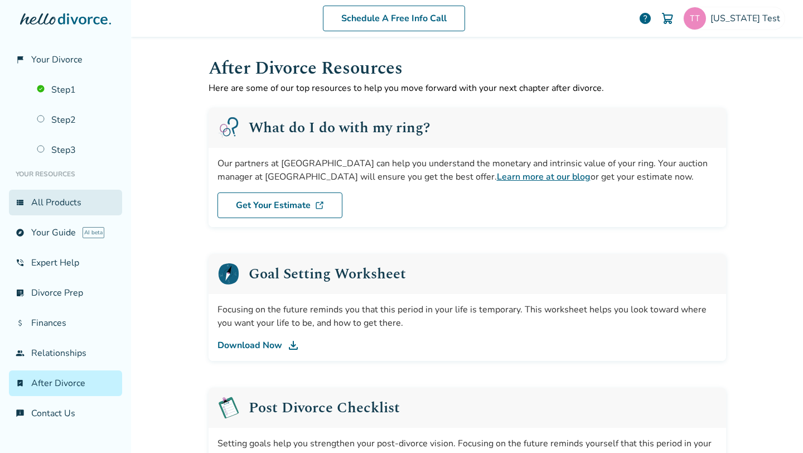
click at [37, 203] on link "view_list All Products" at bounding box center [65, 203] width 113 height 26
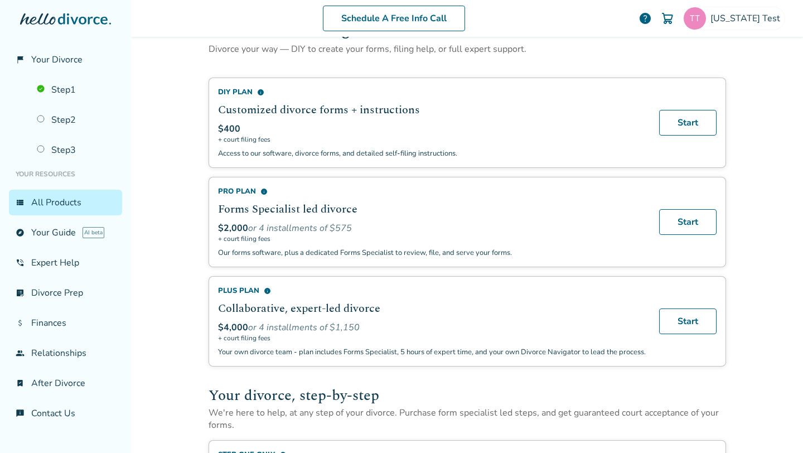
scroll to position [47, 0]
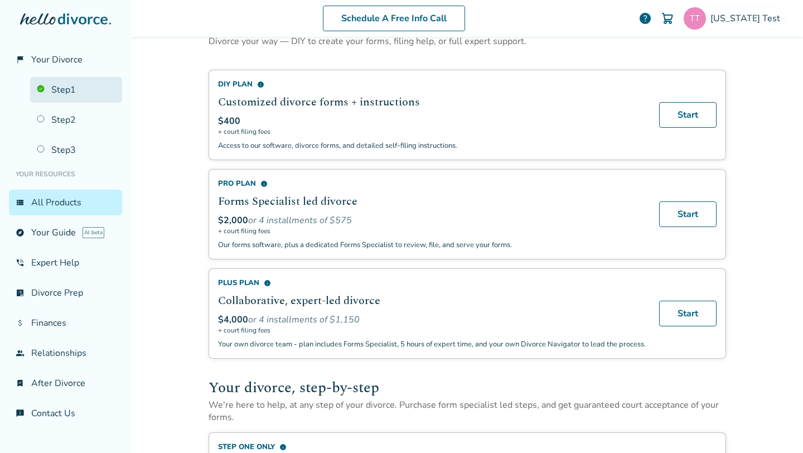
click at [54, 90] on link "Step 1" at bounding box center [76, 90] width 92 height 26
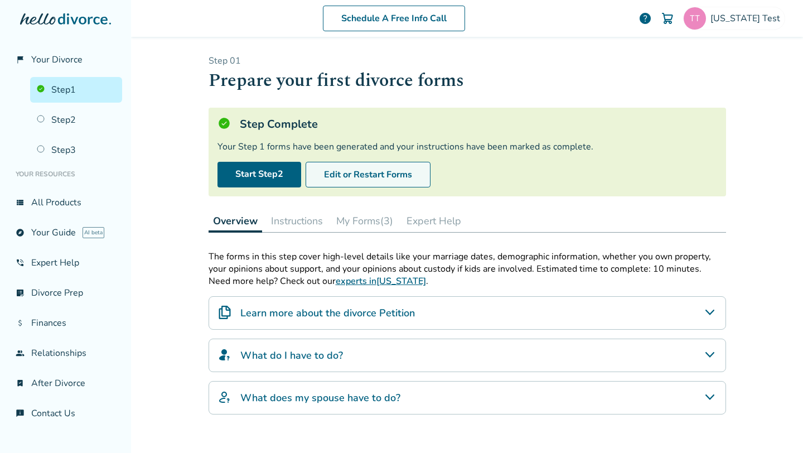
click at [374, 175] on button "Edit or Restart Forms" at bounding box center [368, 175] width 125 height 26
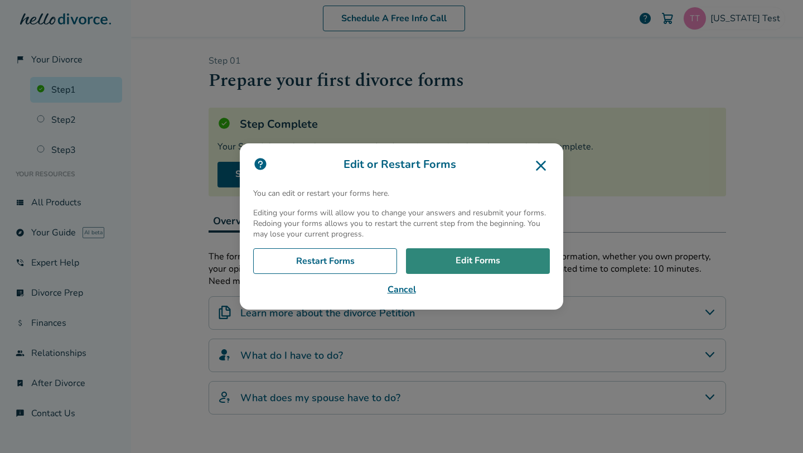
click at [464, 271] on link "Edit Forms" at bounding box center [478, 261] width 144 height 26
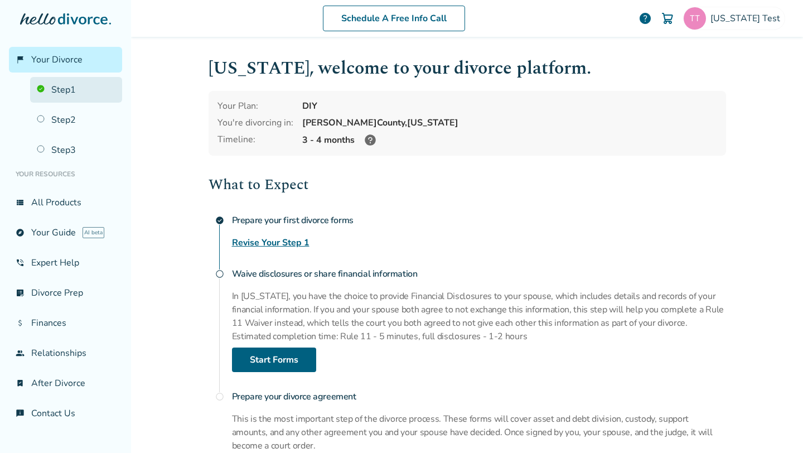
click at [83, 100] on link "Step 1" at bounding box center [76, 90] width 92 height 26
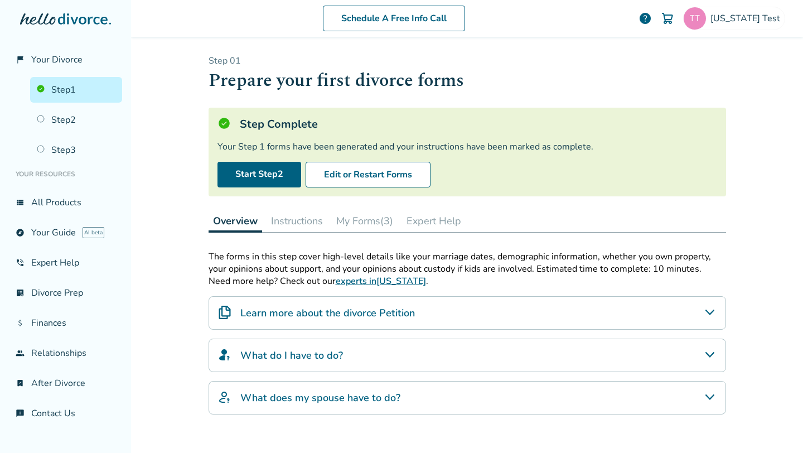
click at [364, 219] on button "My Forms (3)" at bounding box center [365, 221] width 66 height 22
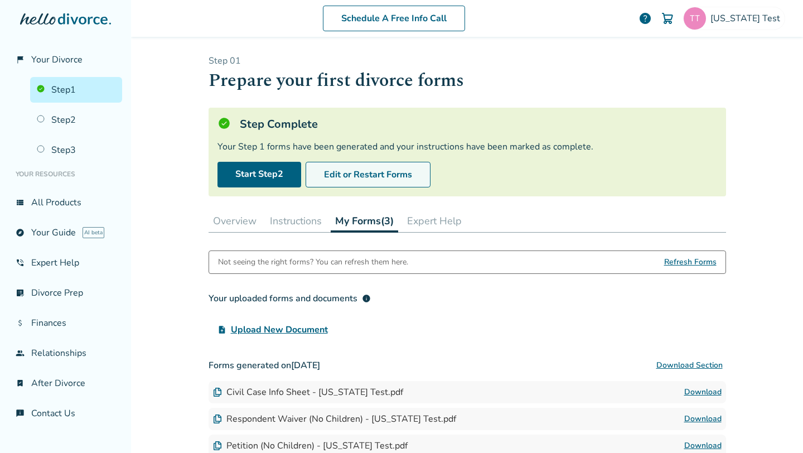
click at [347, 182] on button "Edit or Restart Forms" at bounding box center [368, 175] width 125 height 26
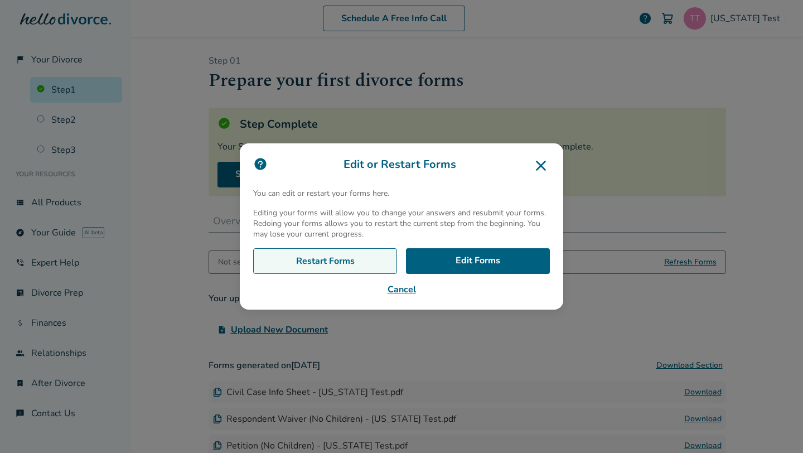
click at [306, 264] on link "Restart Forms" at bounding box center [325, 261] width 144 height 26
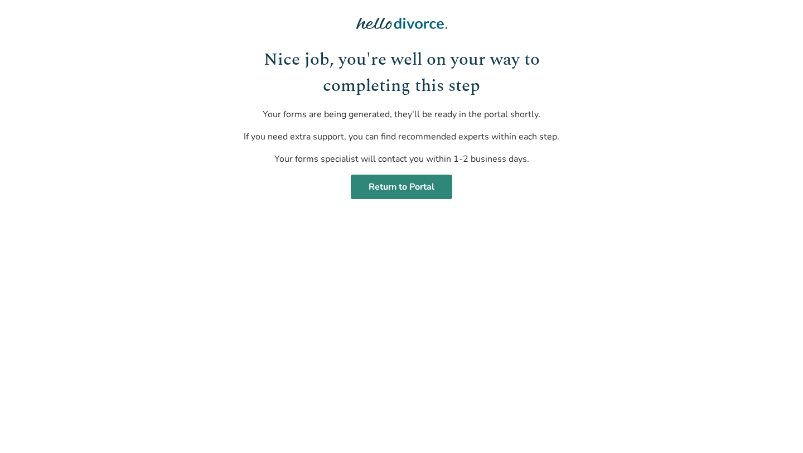
click at [399, 185] on link "Return to Portal" at bounding box center [402, 187] width 102 height 25
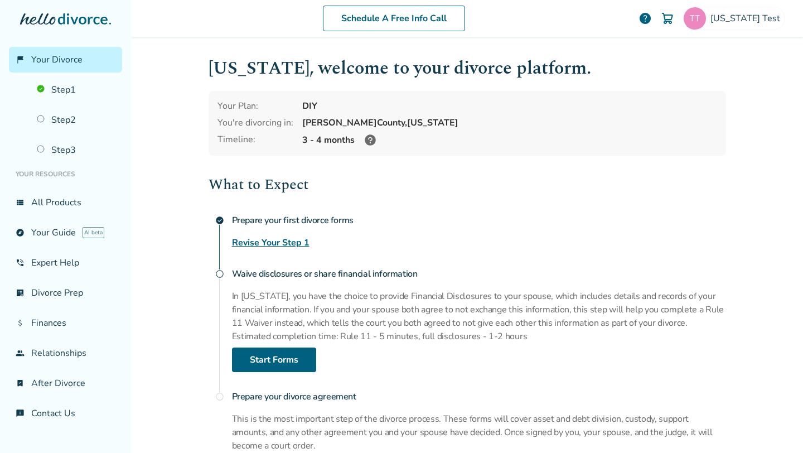
click at [298, 241] on link "Revise Your Step 1" at bounding box center [271, 242] width 78 height 13
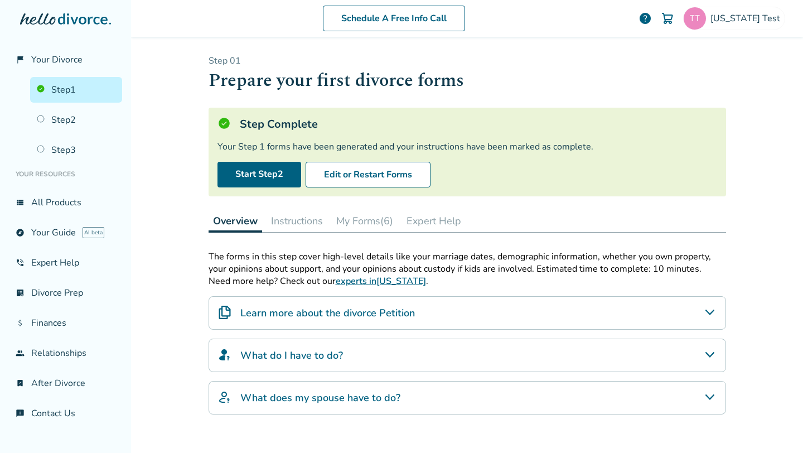
click at [375, 215] on button "My Forms (6)" at bounding box center [365, 221] width 66 height 22
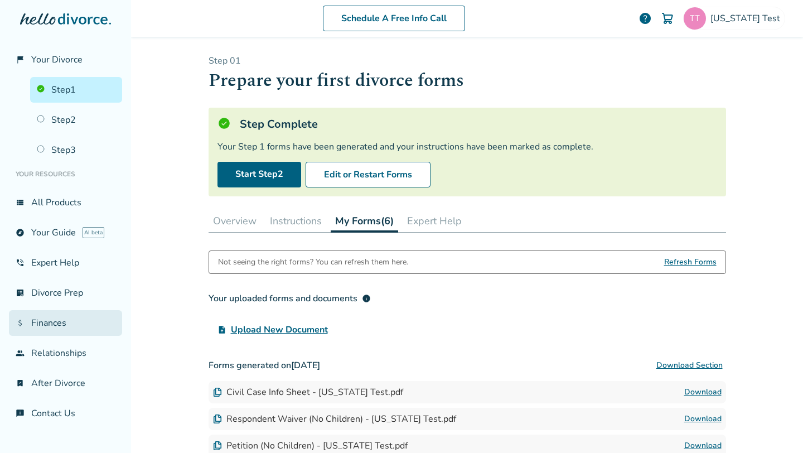
click at [84, 324] on link "attach_money Finances" at bounding box center [65, 323] width 113 height 26
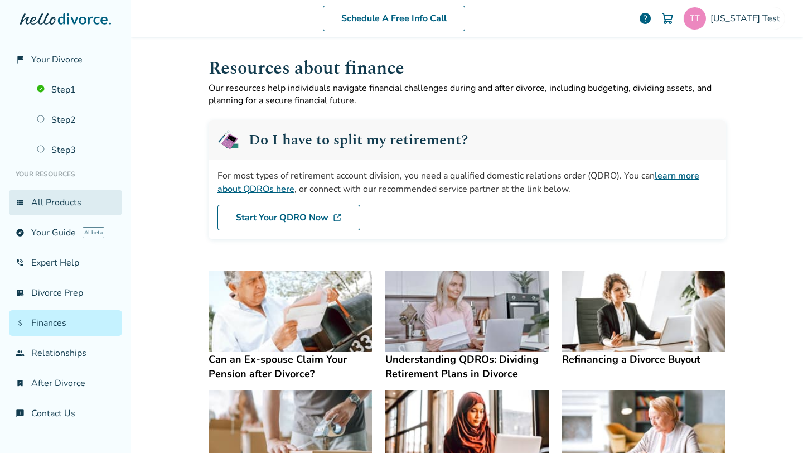
click at [60, 195] on link "view_list All Products" at bounding box center [65, 203] width 113 height 26
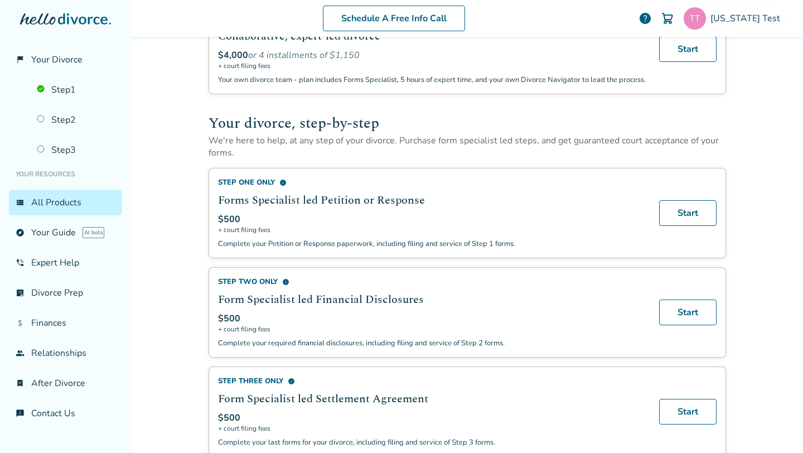
scroll to position [307, 0]
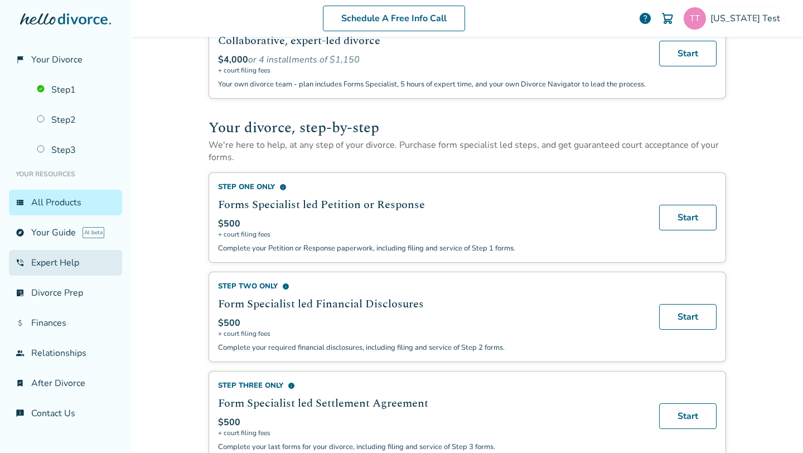
click at [51, 257] on link "phone_in_talk Expert Help" at bounding box center [65, 263] width 113 height 26
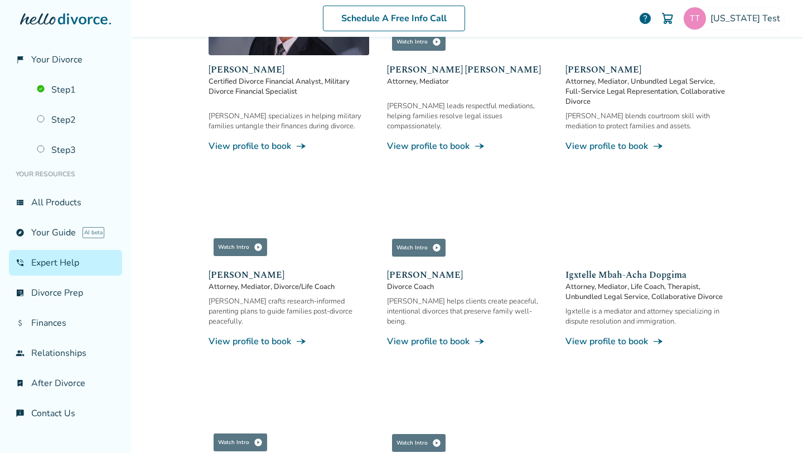
scroll to position [787, 0]
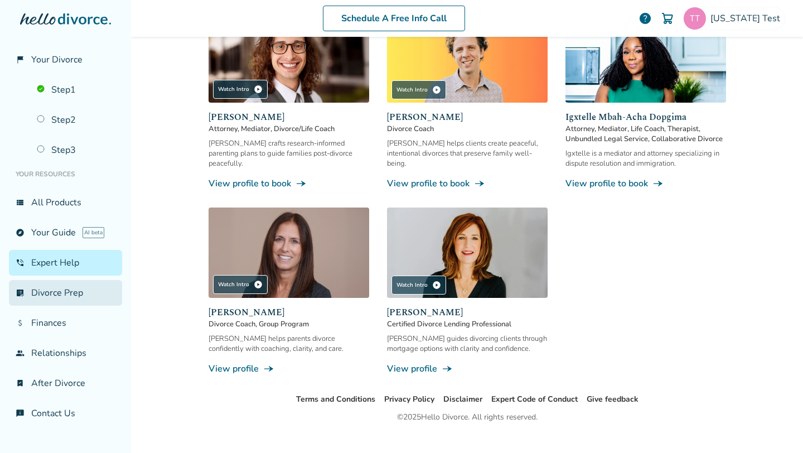
click at [42, 298] on link "list_alt_check Divorce Prep" at bounding box center [65, 293] width 113 height 26
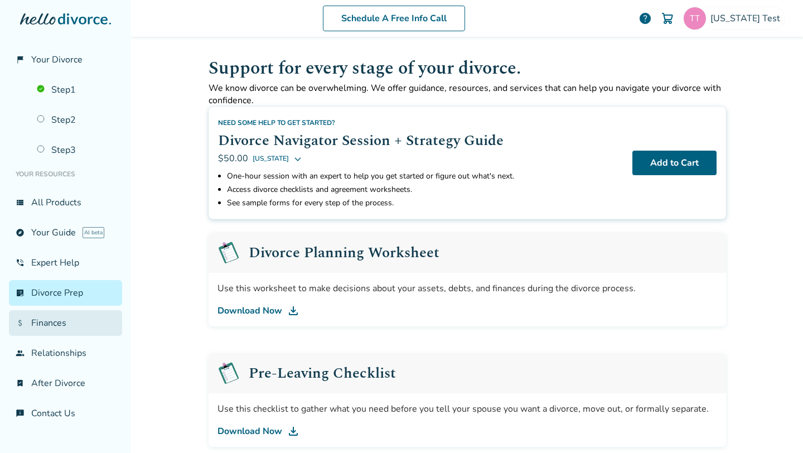
click at [60, 323] on link "attach_money Finances" at bounding box center [65, 323] width 113 height 26
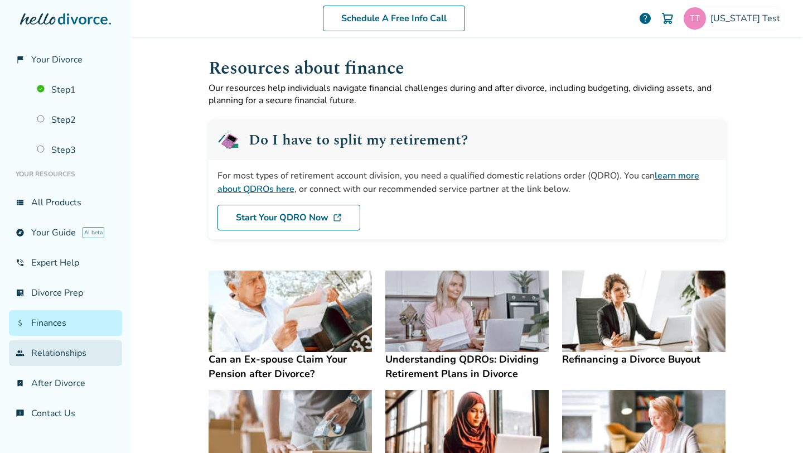
click at [70, 342] on link "group Relationships" at bounding box center [65, 353] width 113 height 26
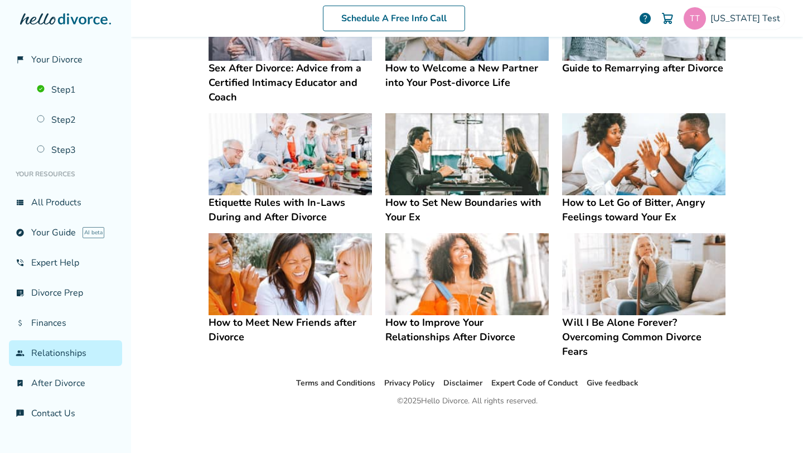
scroll to position [266, 0]
click at [278, 284] on img at bounding box center [290, 274] width 163 height 82
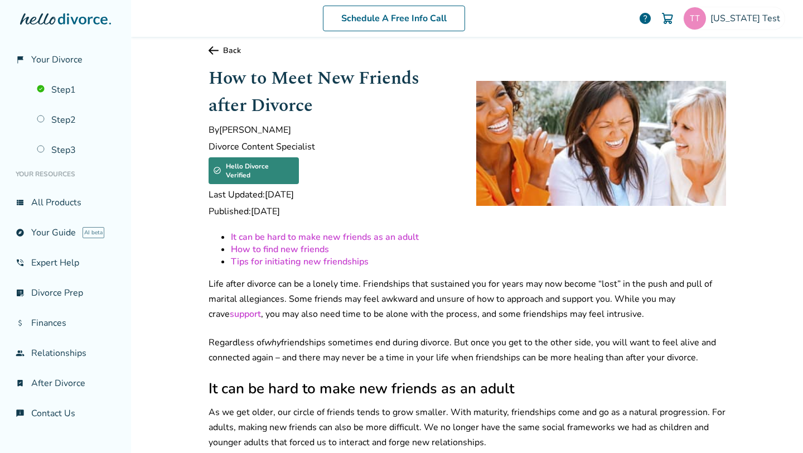
scroll to position [11, 0]
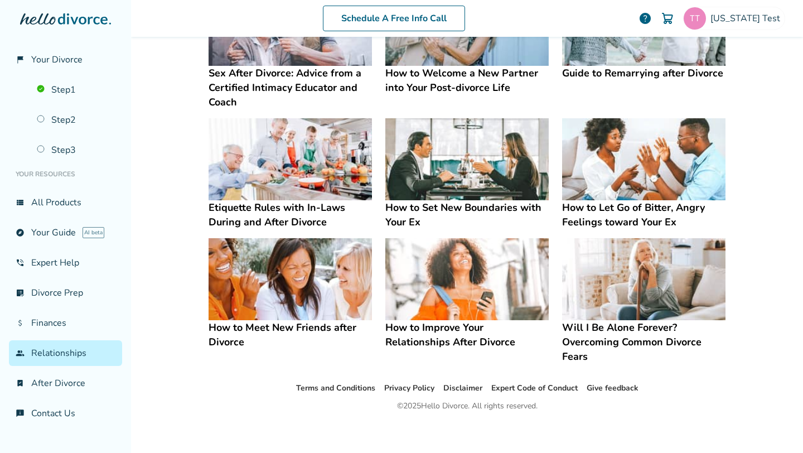
scroll to position [266, 0]
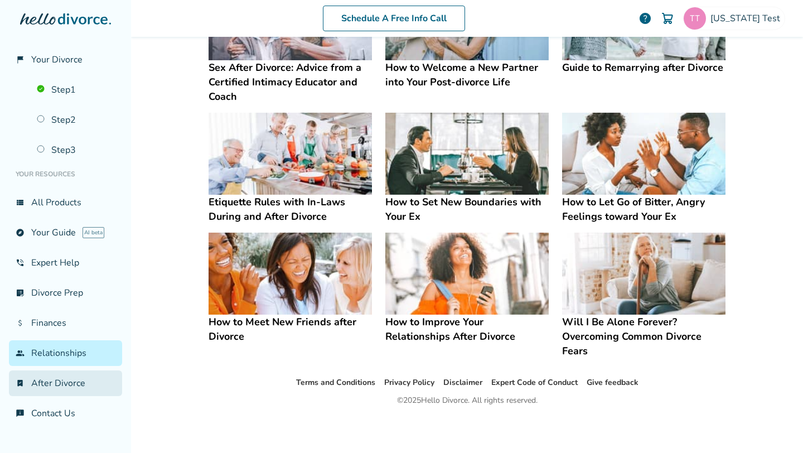
click at [57, 383] on link "bookmark_check After Divorce" at bounding box center [65, 383] width 113 height 26
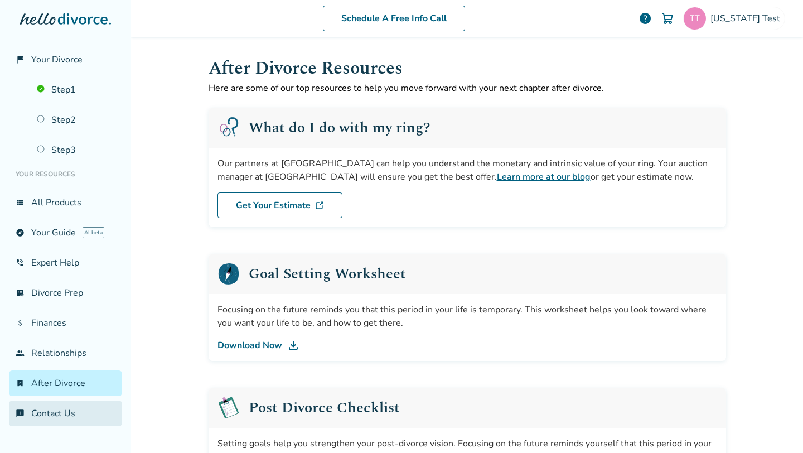
click at [60, 401] on link "chat_info Contact Us" at bounding box center [65, 413] width 113 height 26
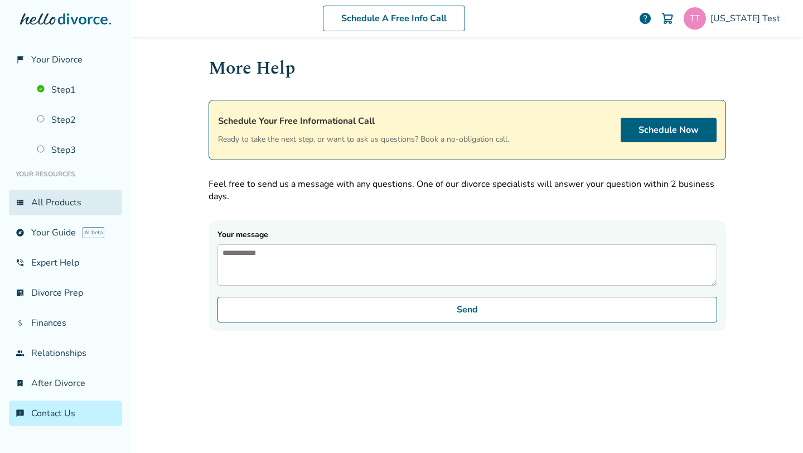
click at [64, 197] on link "view_list All Products" at bounding box center [65, 203] width 113 height 26
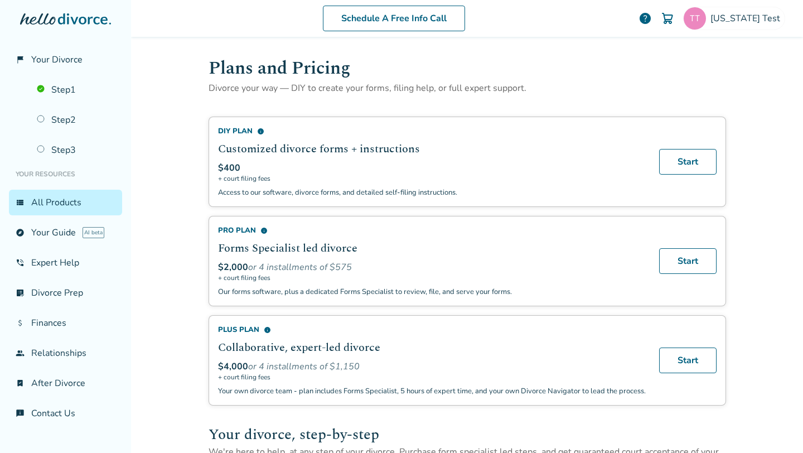
click at [652, 16] on span "help" at bounding box center [645, 18] width 13 height 13
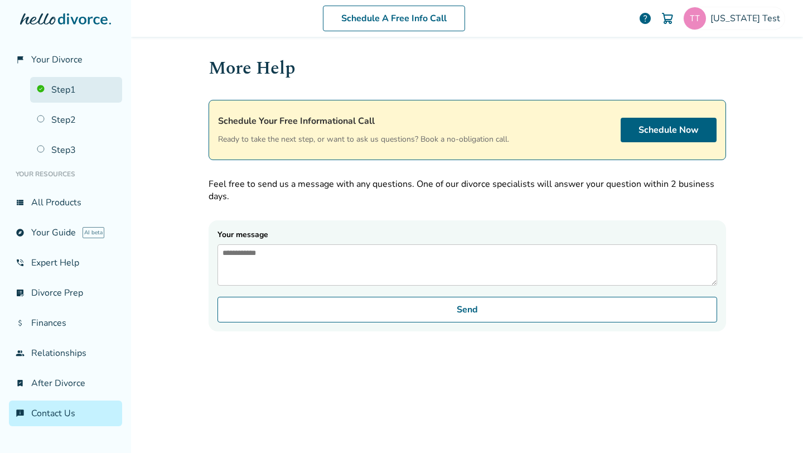
click at [67, 87] on link "Step 1" at bounding box center [76, 90] width 92 height 26
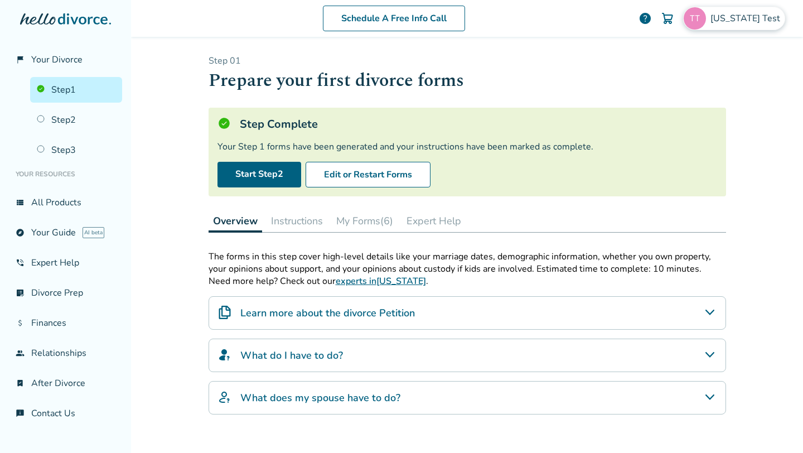
click at [754, 18] on span "[US_STATE] Test" at bounding box center [748, 18] width 74 height 12
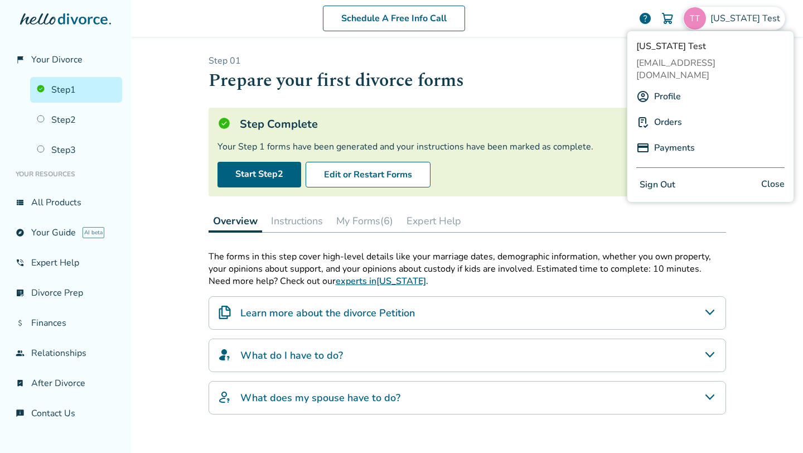
click at [687, 86] on div "Profile" at bounding box center [710, 96] width 148 height 21
click at [679, 86] on link "Profile" at bounding box center [667, 96] width 27 height 21
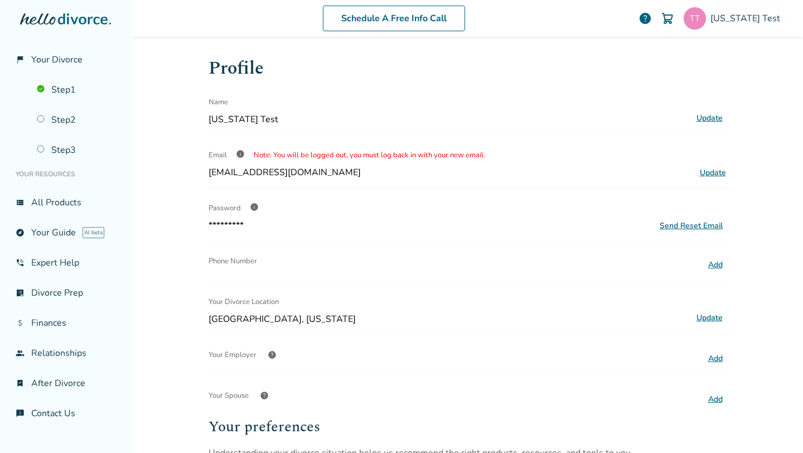
scroll to position [266, 0]
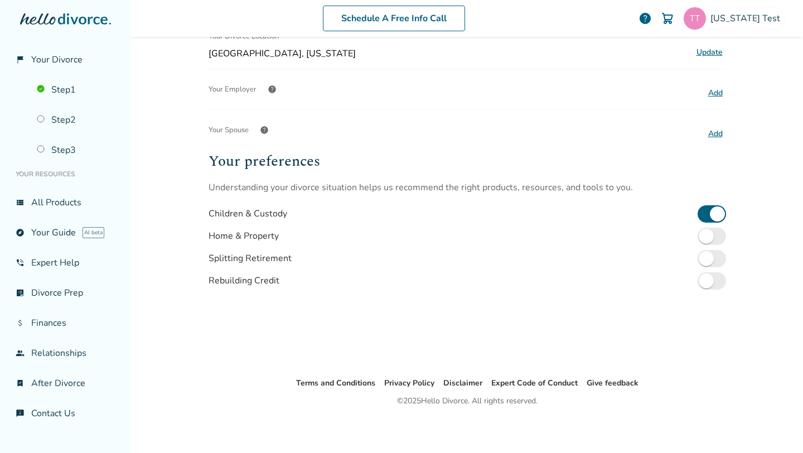
click at [709, 243] on div "Home & Property" at bounding box center [468, 236] width 518 height 22
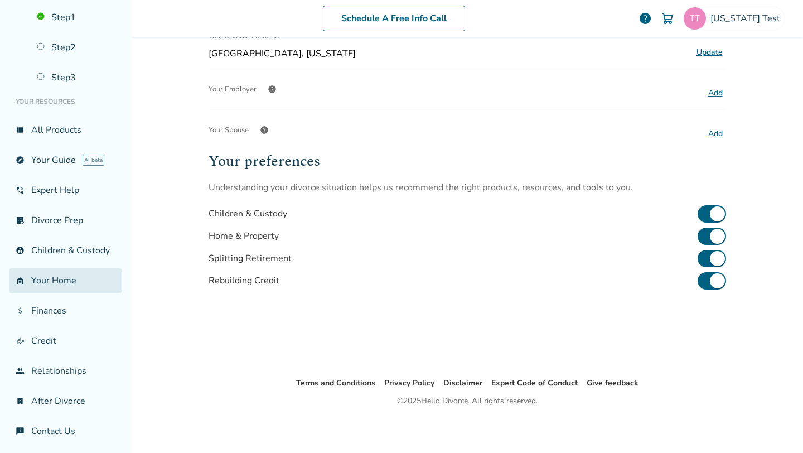
click at [52, 277] on link "garage_home Your Home" at bounding box center [65, 281] width 113 height 26
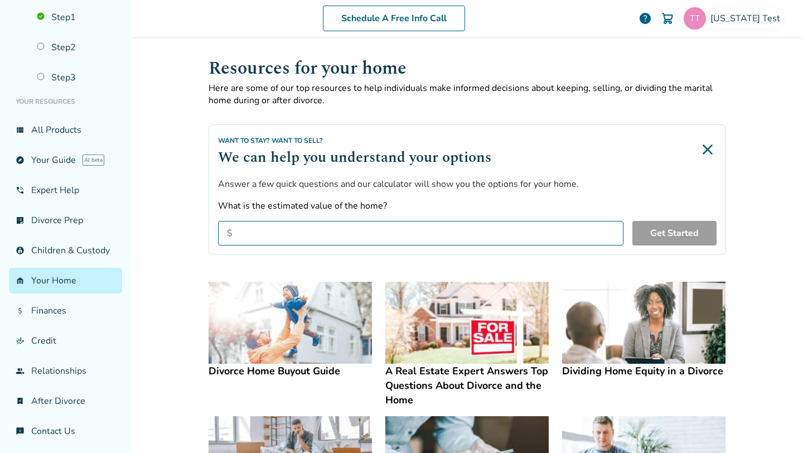
click at [313, 238] on input "What is the estimated value of the home?" at bounding box center [421, 233] width 406 height 25
type input "******"
click at [691, 223] on button "Get Started" at bounding box center [675, 233] width 84 height 25
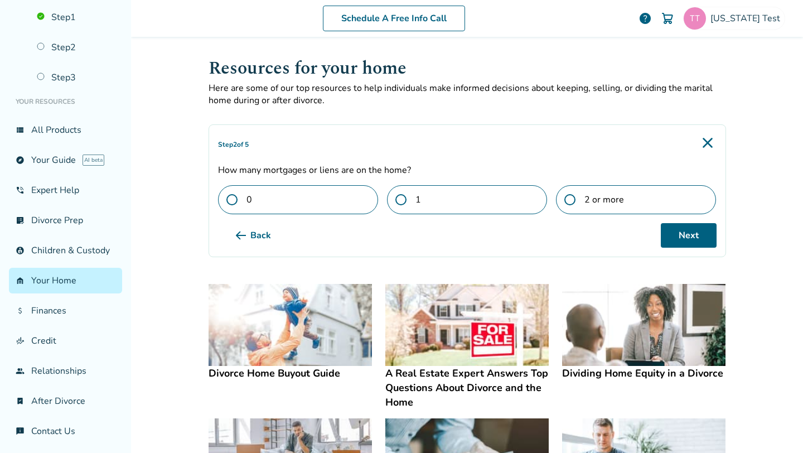
click at [424, 204] on label "1" at bounding box center [467, 199] width 160 height 29
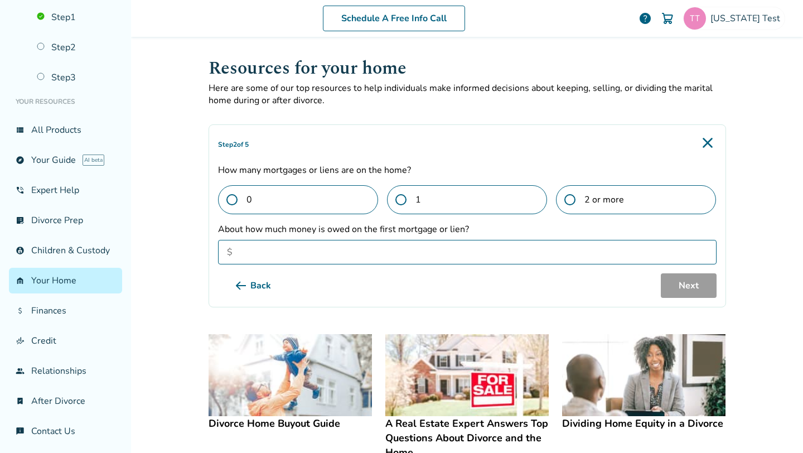
click at [594, 199] on label "2 or more" at bounding box center [636, 199] width 160 height 29
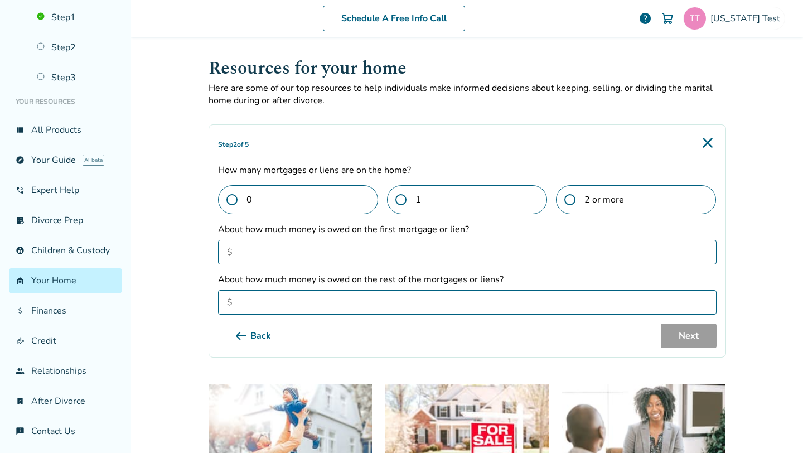
click at [479, 198] on label "1" at bounding box center [467, 199] width 160 height 29
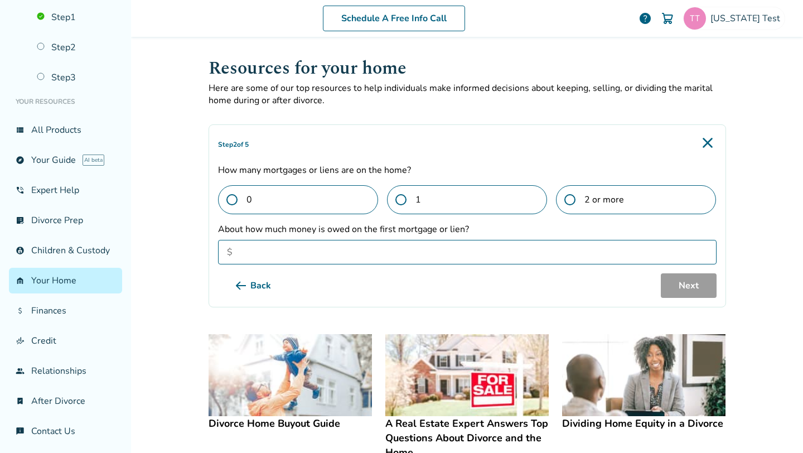
click at [220, 169] on label "How many mortgages or liens are on the home?" at bounding box center [467, 170] width 499 height 12
drag, startPoint x: 220, startPoint y: 169, endPoint x: 391, endPoint y: 173, distance: 170.7
click at [391, 173] on label "How many mortgages or liens are on the home?" at bounding box center [467, 170] width 499 height 12
click at [376, 165] on label "How many mortgages or liens are on the home?" at bounding box center [467, 170] width 499 height 12
click at [317, 191] on label "0" at bounding box center [298, 199] width 160 height 29
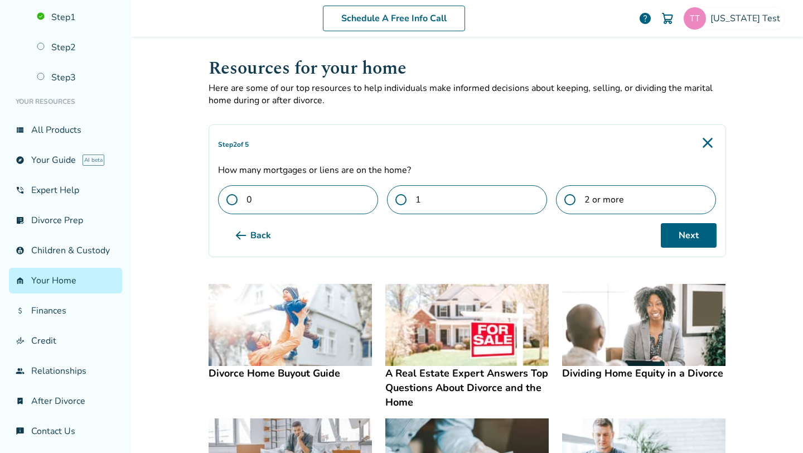
click at [499, 202] on label "1" at bounding box center [467, 199] width 160 height 29
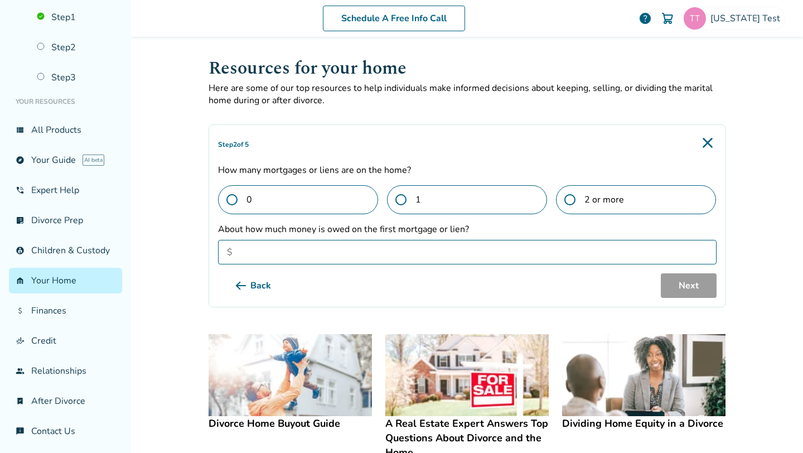
click at [309, 250] on input "About how much money is owed on the first mortgage or lien?" at bounding box center [467, 252] width 499 height 25
type input "******"
click at [675, 279] on button "Next" at bounding box center [689, 285] width 56 height 25
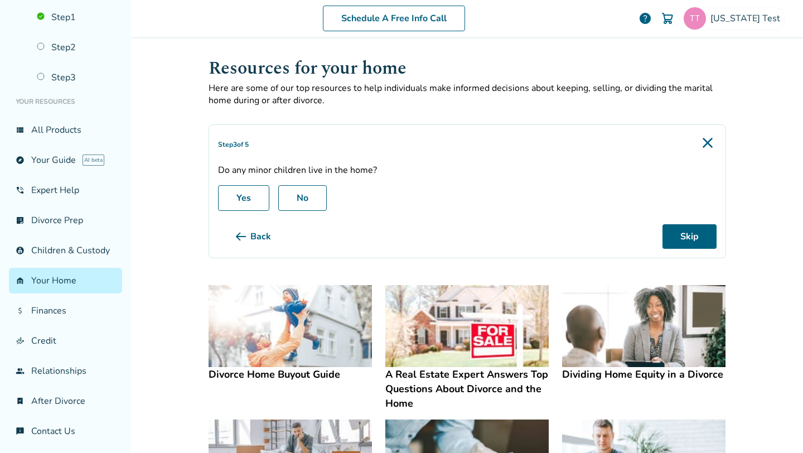
click at [317, 202] on label "No" at bounding box center [302, 198] width 49 height 26
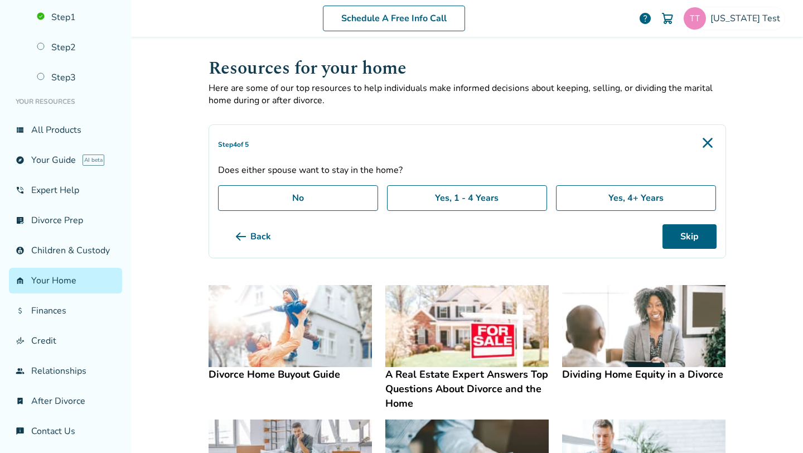
click at [578, 191] on label "Yes, 4+ Years" at bounding box center [636, 198] width 160 height 26
click at [667, 234] on button "Next" at bounding box center [689, 236] width 56 height 25
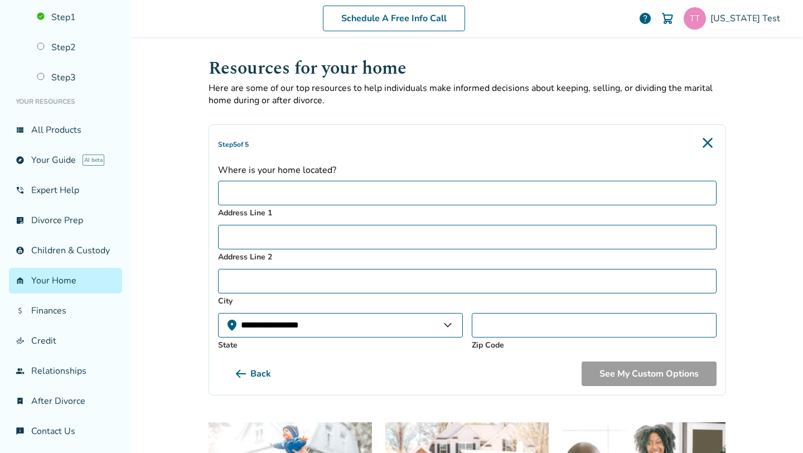
click at [298, 194] on input "Address Line 1" at bounding box center [467, 193] width 499 height 25
type input "****"
click at [295, 233] on input "Address Line 2" at bounding box center [467, 237] width 499 height 25
type input "****"
click at [288, 286] on input "City" at bounding box center [467, 281] width 499 height 25
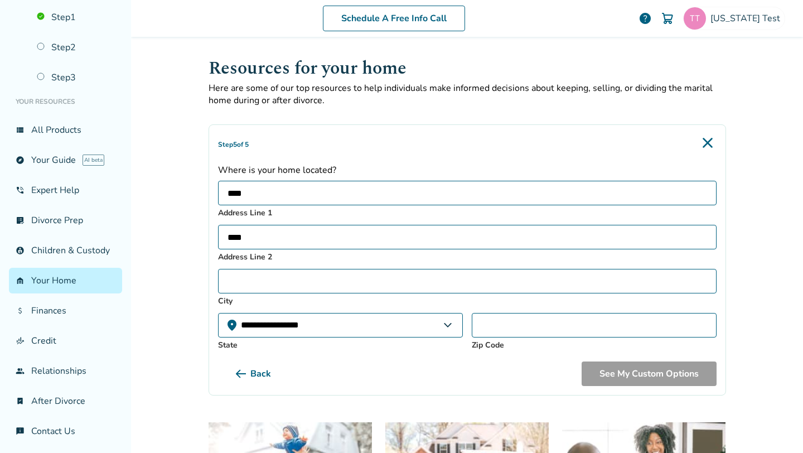
type input "****"
click at [332, 326] on select "**********" at bounding box center [340, 325] width 245 height 25
select select "**"
click at [218, 313] on select "**********" at bounding box center [340, 325] width 245 height 25
click at [510, 321] on input "Zip Code" at bounding box center [594, 325] width 245 height 25
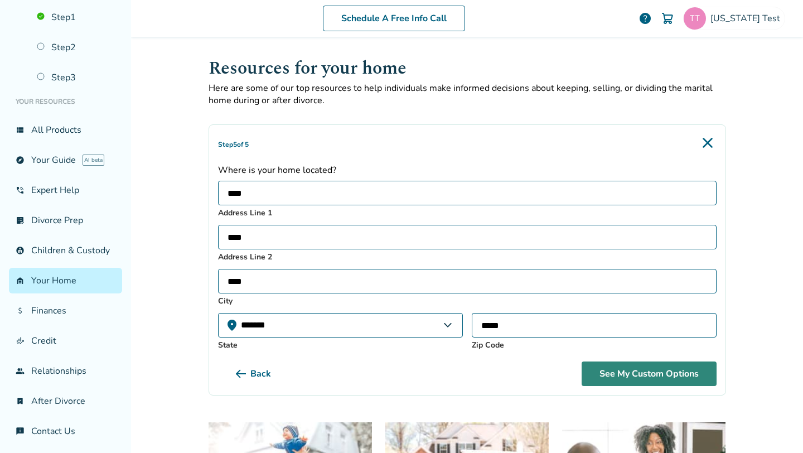
type input "*****"
click at [604, 362] on button "See My Custom Options" at bounding box center [649, 373] width 135 height 25
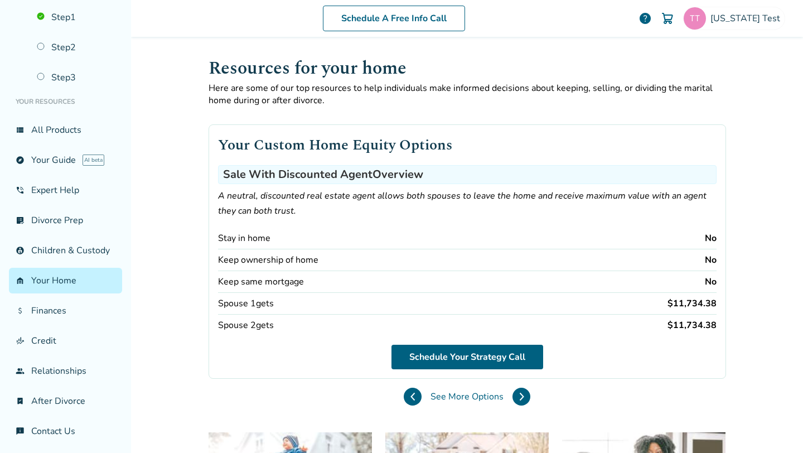
click at [224, 235] on div "Stay in home" at bounding box center [244, 238] width 52 height 12
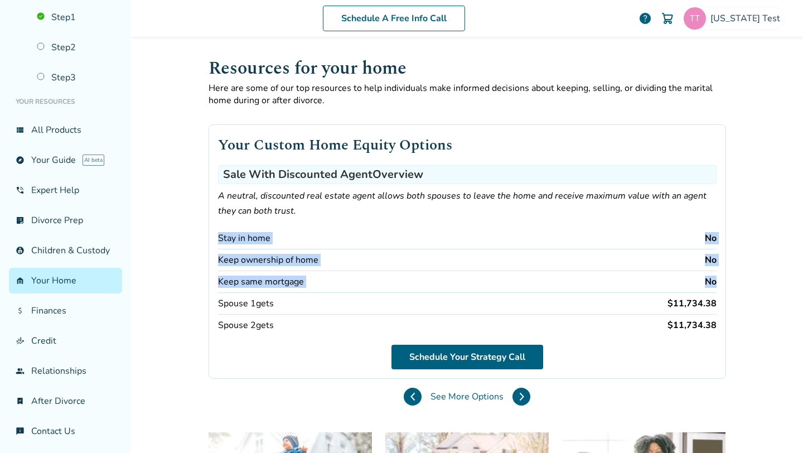
drag, startPoint x: 224, startPoint y: 235, endPoint x: 706, endPoint y: 278, distance: 483.9
click at [706, 278] on div "Stay in home No Keep ownership of home No Keep same mortgage No Spouse 1 gets $…" at bounding box center [467, 282] width 499 height 108
click at [706, 278] on div "No" at bounding box center [711, 282] width 12 height 12
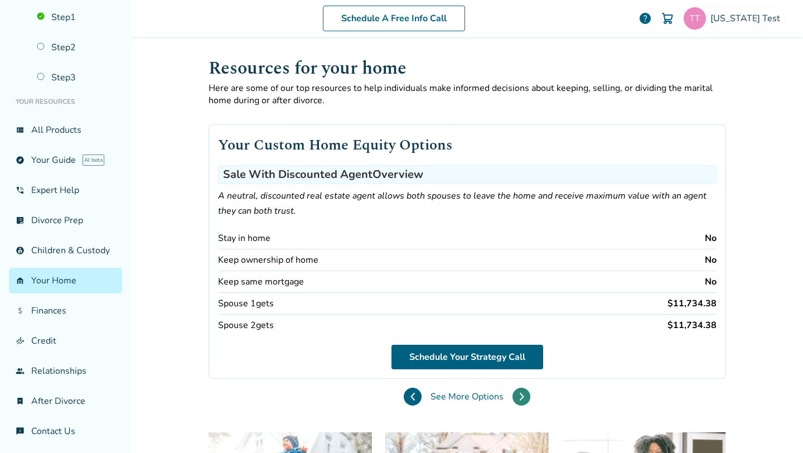
click at [519, 394] on icon at bounding box center [521, 396] width 5 height 9
click at [417, 391] on button at bounding box center [413, 397] width 18 height 18
click at [524, 392] on button at bounding box center [522, 397] width 18 height 18
click at [414, 398] on icon at bounding box center [413, 396] width 5 height 9
click at [527, 398] on button at bounding box center [522, 397] width 18 height 18
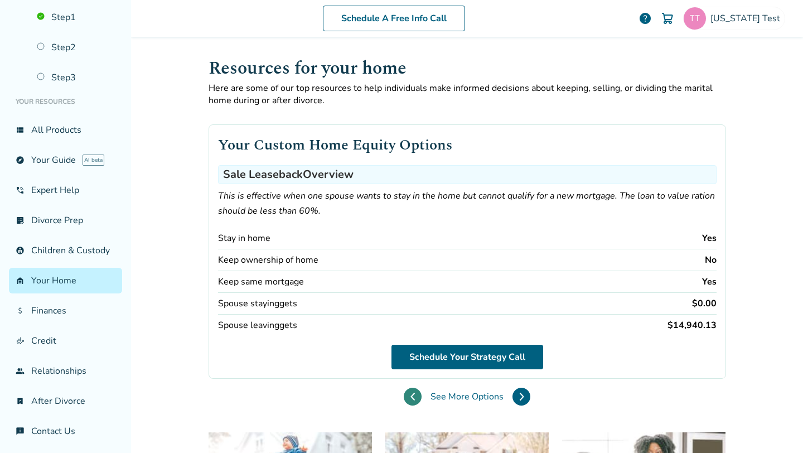
click at [416, 395] on icon at bounding box center [413, 396] width 5 height 9
click at [520, 394] on icon at bounding box center [521, 396] width 5 height 9
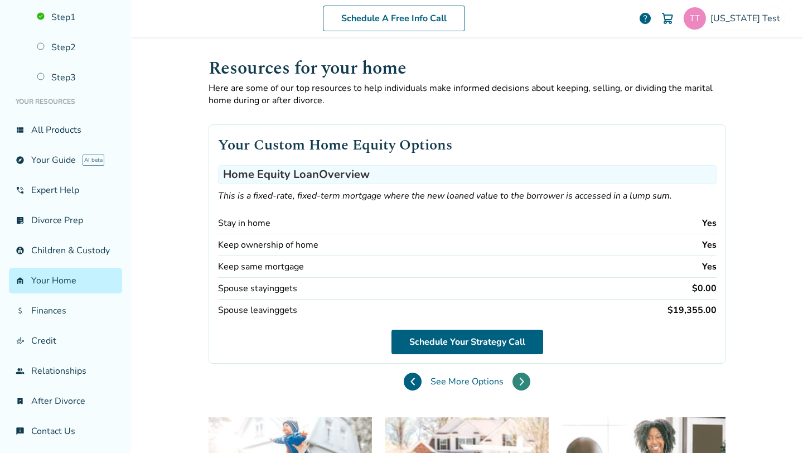
click at [520, 394] on div "Your Custom Home Equity Options Home Equity Loan Overview This is a fixed-rate,…" at bounding box center [468, 253] width 518 height 293
click at [524, 381] on button at bounding box center [522, 382] width 18 height 18
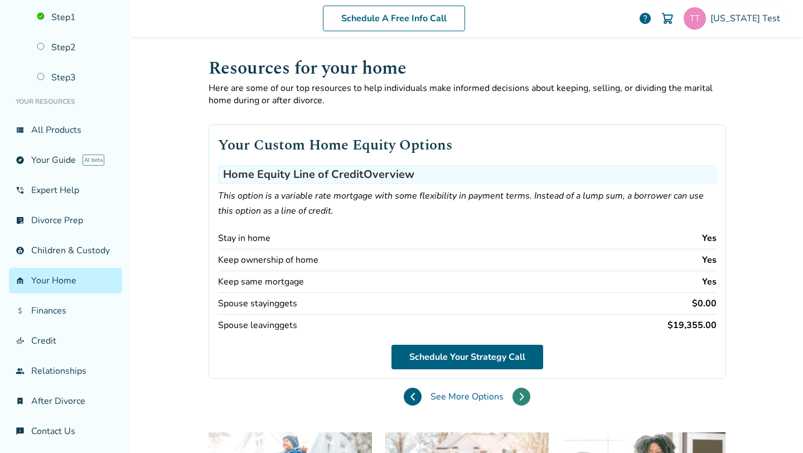
click at [522, 392] on icon at bounding box center [521, 396] width 5 height 9
click at [410, 394] on button at bounding box center [413, 397] width 18 height 18
click at [513, 398] on button at bounding box center [522, 397] width 18 height 18
click at [409, 393] on button at bounding box center [413, 397] width 18 height 18
click at [515, 395] on button at bounding box center [522, 397] width 18 height 18
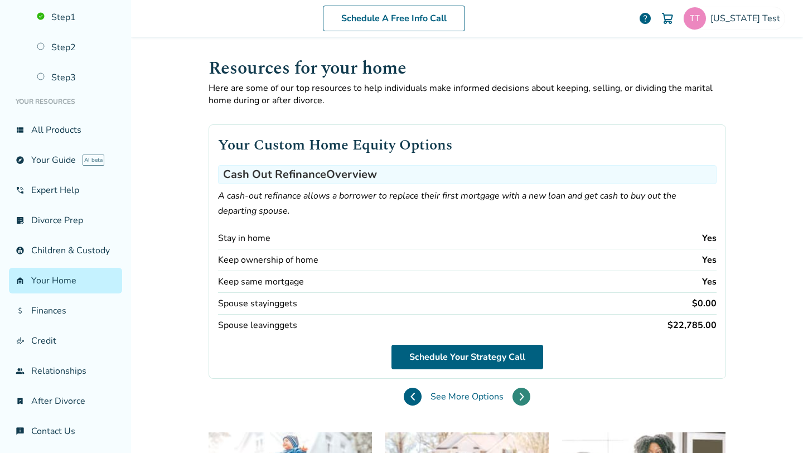
click at [515, 395] on button at bounding box center [522, 397] width 18 height 18
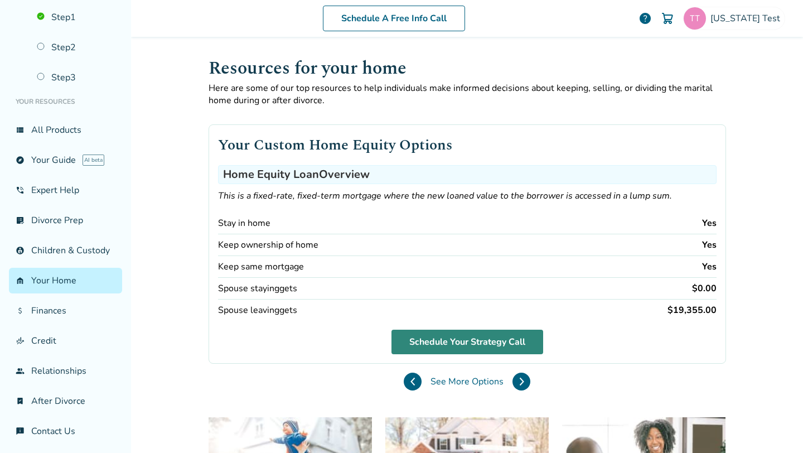
click at [459, 340] on link "Schedule Your Strategy Call" at bounding box center [468, 342] width 152 height 25
click at [181, 182] on div "Schedule A Free Info Call Texas Test help Schedule A Free Call Texas Test hehab…" at bounding box center [467, 226] width 672 height 453
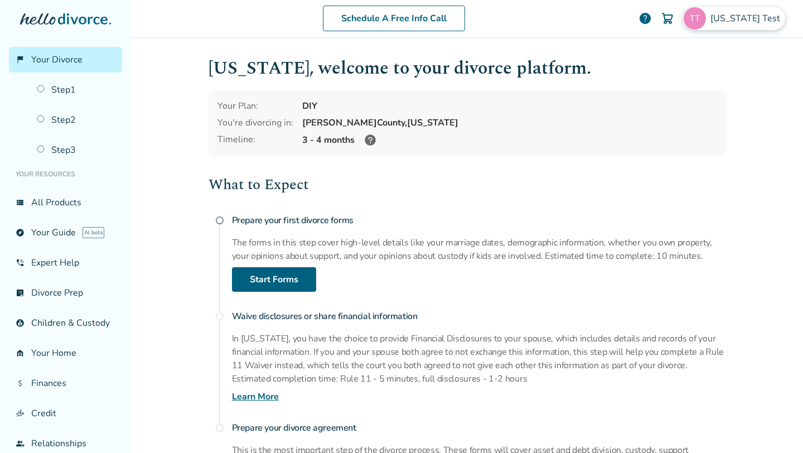
click at [759, 21] on span "[US_STATE] Test" at bounding box center [748, 18] width 74 height 12
click at [600, 65] on h1 "Texas , welcome to your divorce platform." at bounding box center [468, 68] width 518 height 27
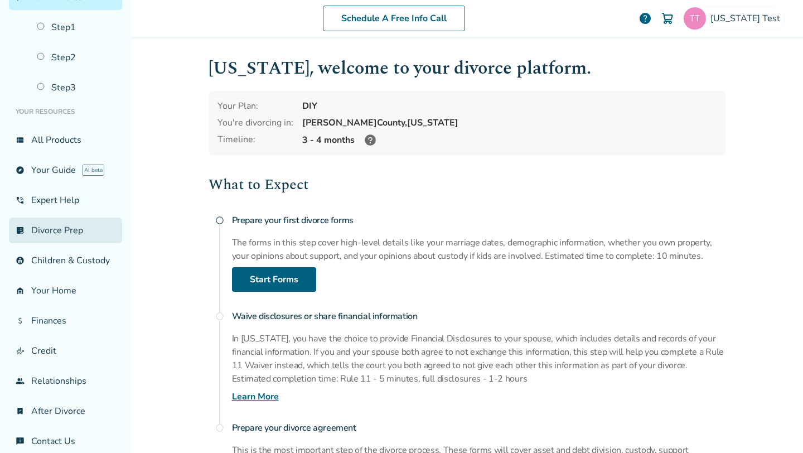
scroll to position [73, 0]
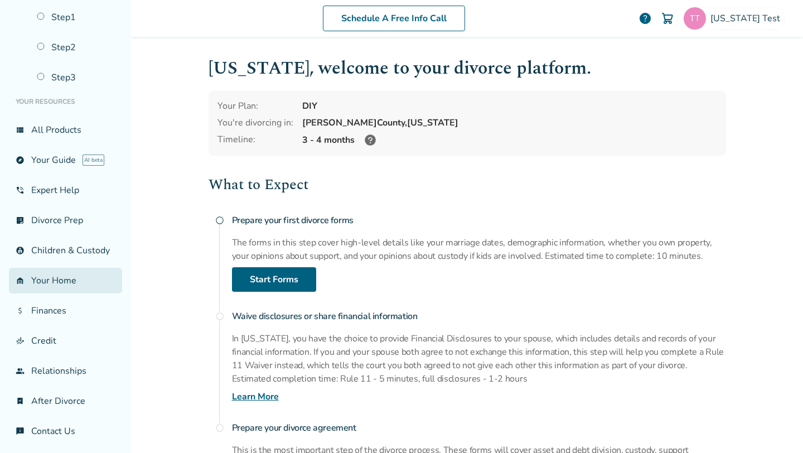
click at [74, 268] on link "garage_home Your Home" at bounding box center [65, 281] width 113 height 26
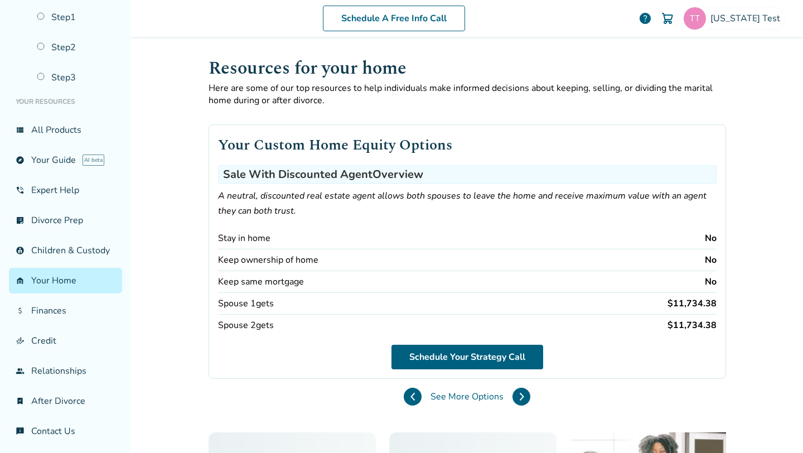
scroll to position [31, 0]
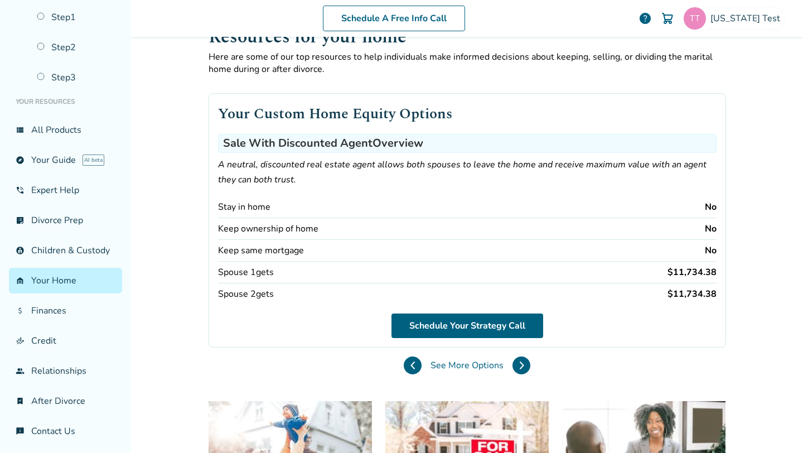
click at [441, 362] on span "See More Options" at bounding box center [467, 365] width 73 height 12
click at [527, 360] on button at bounding box center [522, 365] width 18 height 18
click at [524, 367] on button at bounding box center [522, 365] width 18 height 18
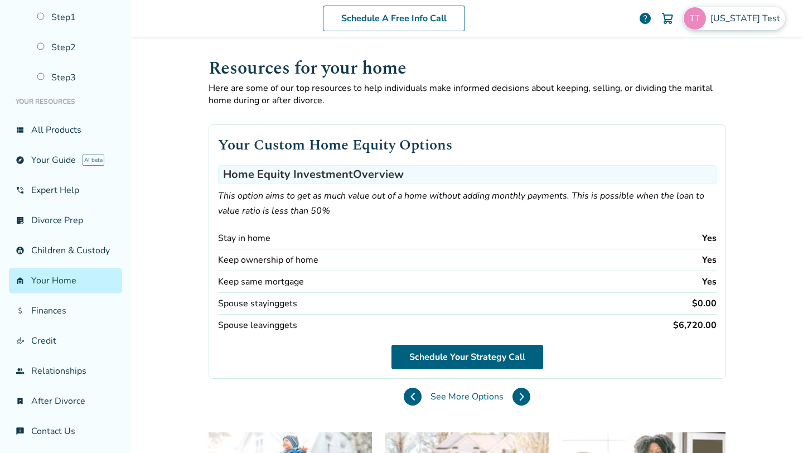
click at [745, 20] on span "[US_STATE] Test" at bounding box center [748, 18] width 74 height 12
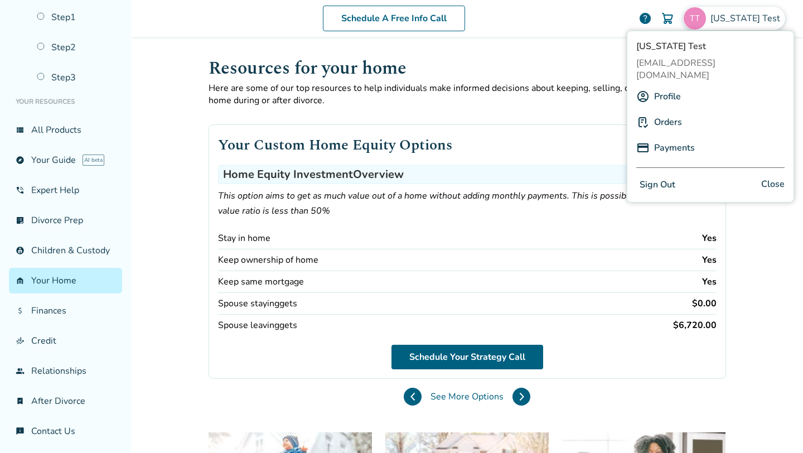
click at [679, 86] on link "Profile" at bounding box center [667, 96] width 27 height 21
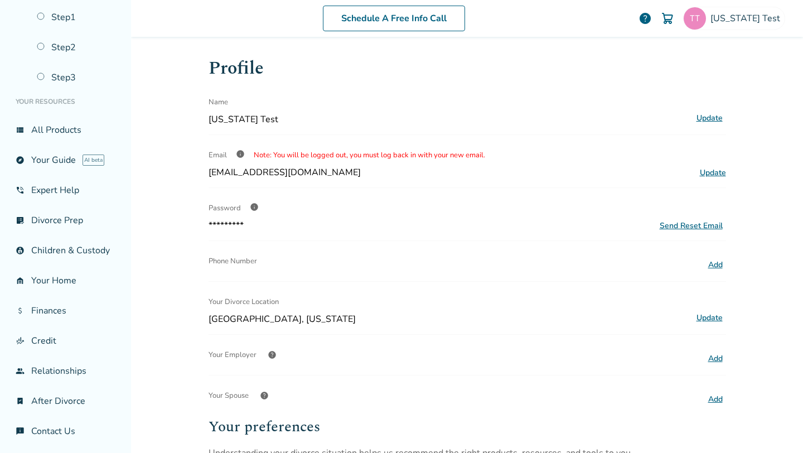
scroll to position [266, 0]
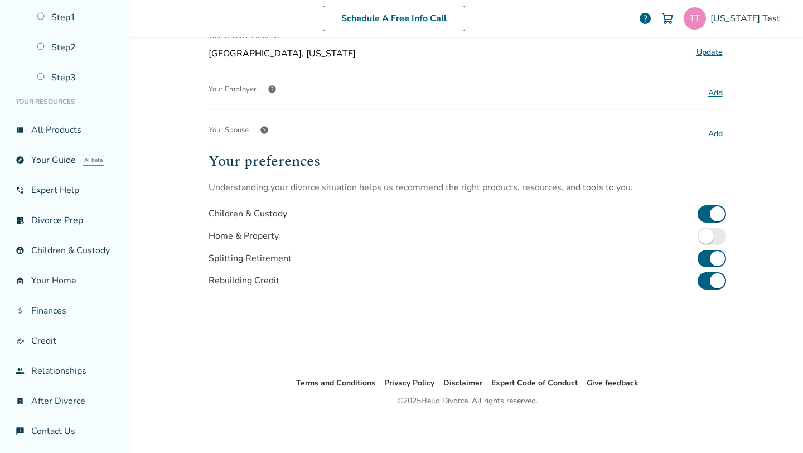
click at [280, 351] on div "Your preferences Understanding your divorce situation helps us recommend the ri…" at bounding box center [468, 254] width 518 height 209
click at [232, 351] on div "Your preferences Understanding your divorce situation helps us recommend the ri…" at bounding box center [468, 254] width 518 height 209
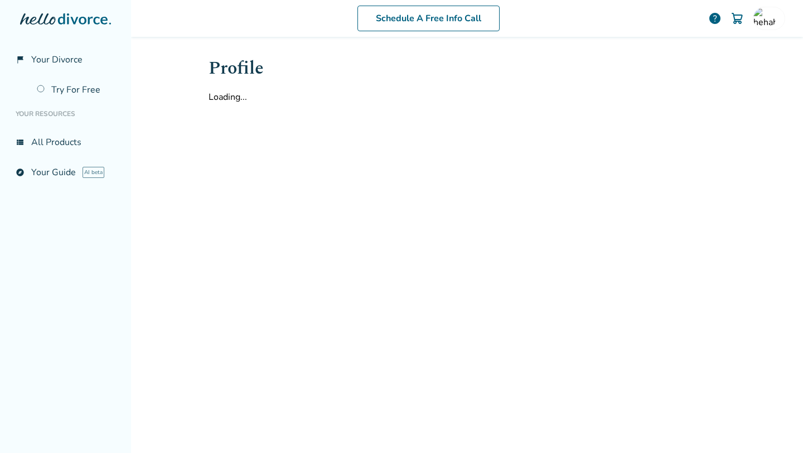
click at [59, 20] on icon at bounding box center [83, 18] width 50 height 11
click at [59, 56] on span "Your Divorce" at bounding box center [56, 60] width 51 height 12
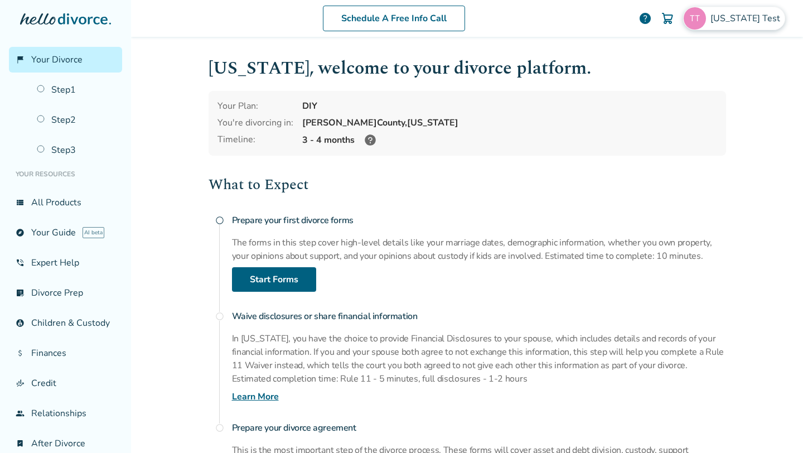
click at [750, 27] on div "[US_STATE] Test" at bounding box center [734, 18] width 102 height 23
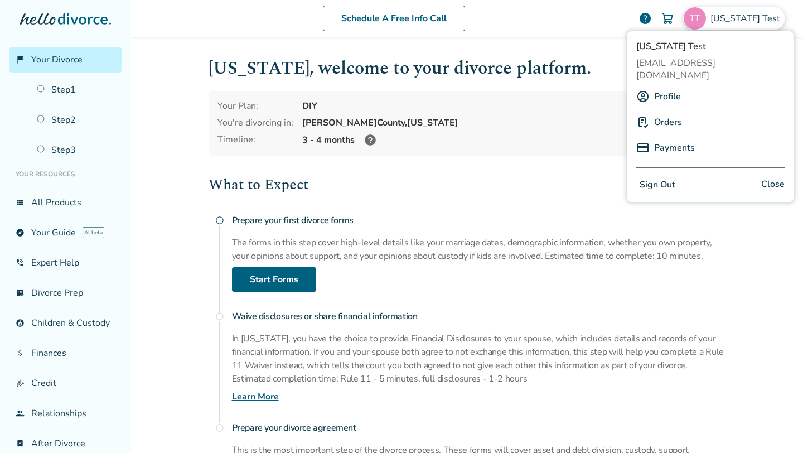
click at [697, 86] on div "Profile" at bounding box center [710, 96] width 148 height 21
click at [658, 86] on link "Profile" at bounding box center [667, 96] width 27 height 21
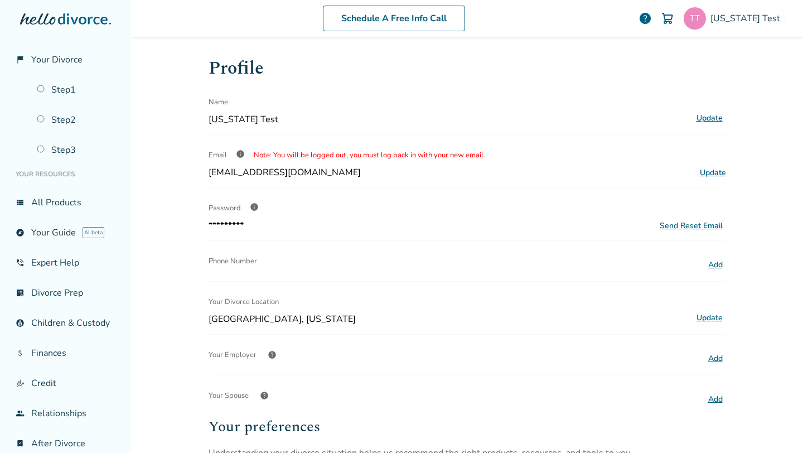
scroll to position [266, 0]
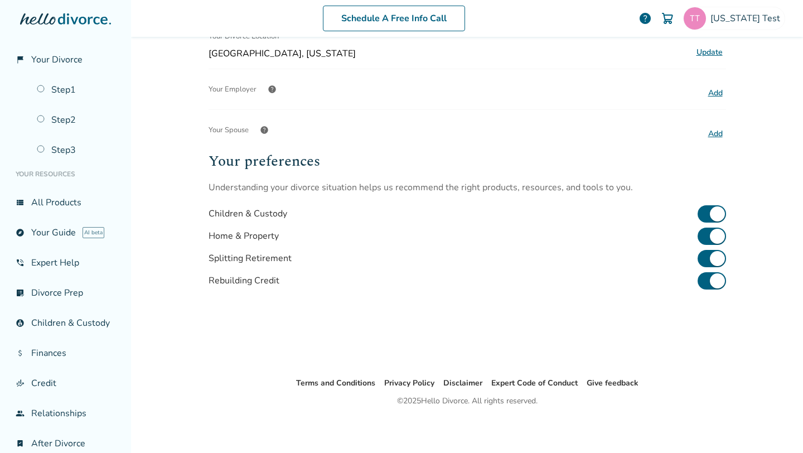
click at [155, 291] on div "Schedule A Free Info Call [US_STATE] Test help Schedule A Free Call [US_STATE] …" at bounding box center [467, 226] width 672 height 453
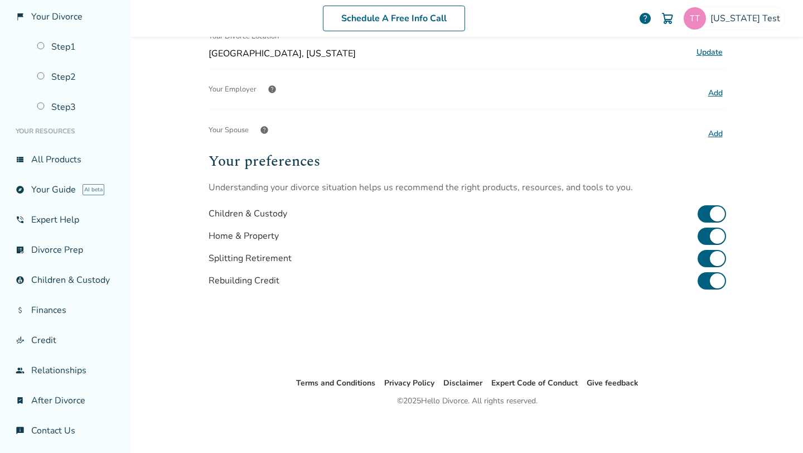
click at [175, 292] on div "Schedule A Free Info Call [US_STATE] Test help Schedule A Free Call [US_STATE] …" at bounding box center [467, 226] width 672 height 453
click at [72, 303] on link "garage_home Your Home" at bounding box center [65, 310] width 113 height 26
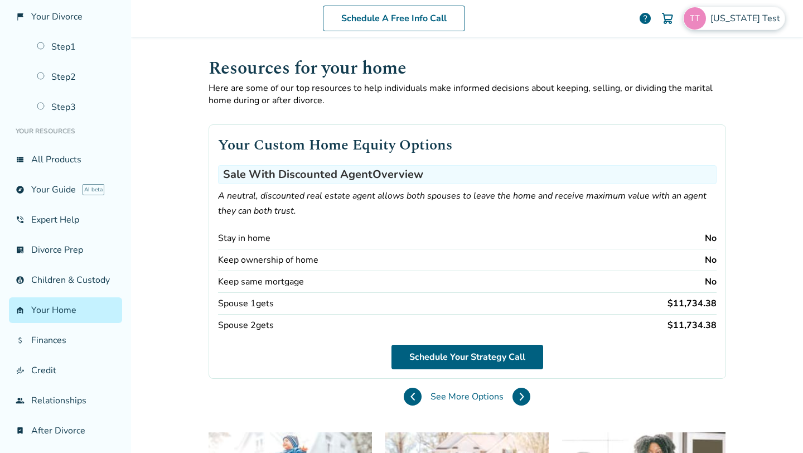
click at [762, 18] on span "[US_STATE] Test" at bounding box center [748, 18] width 74 height 12
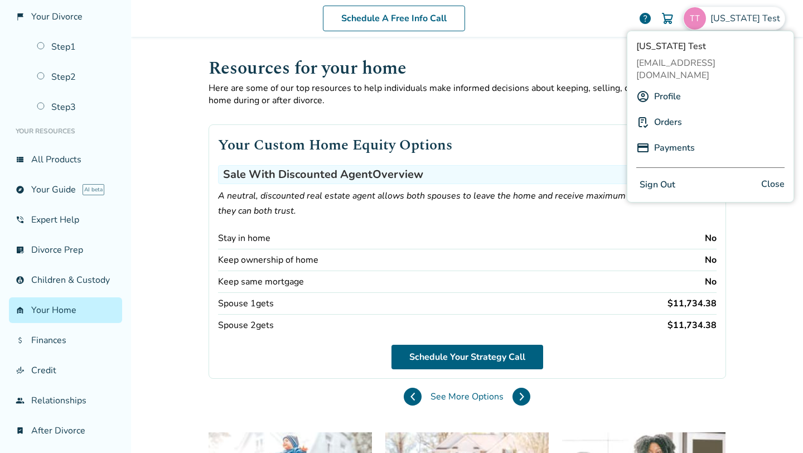
click at [663, 177] on button "Sign Out" at bounding box center [657, 185] width 42 height 16
